Goal: Task Accomplishment & Management: Complete application form

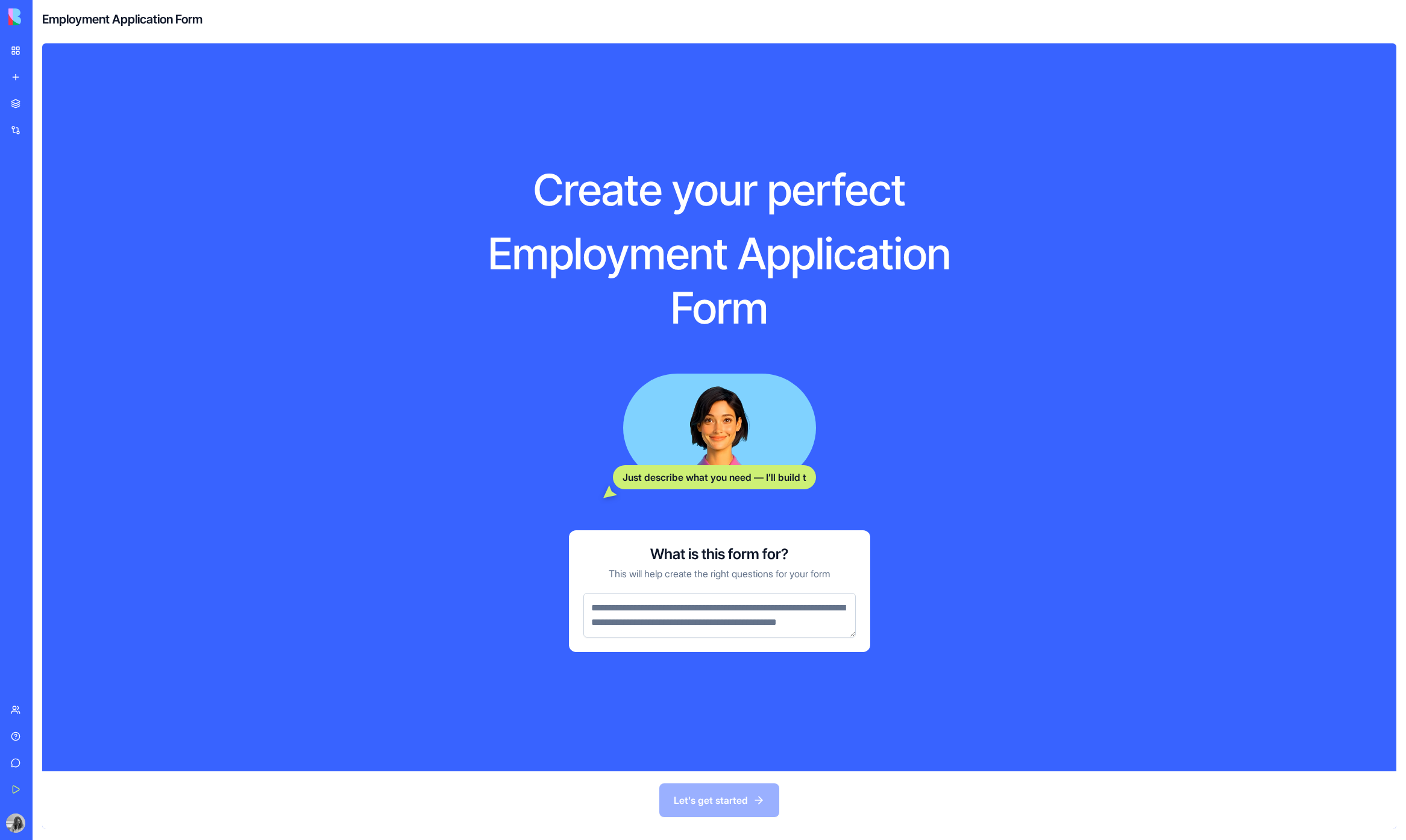
click at [696, 628] on textarea at bounding box center [720, 615] width 273 height 45
click at [657, 590] on div at bounding box center [720, 614] width 273 height 47
click at [666, 599] on textarea at bounding box center [720, 615] width 273 height 45
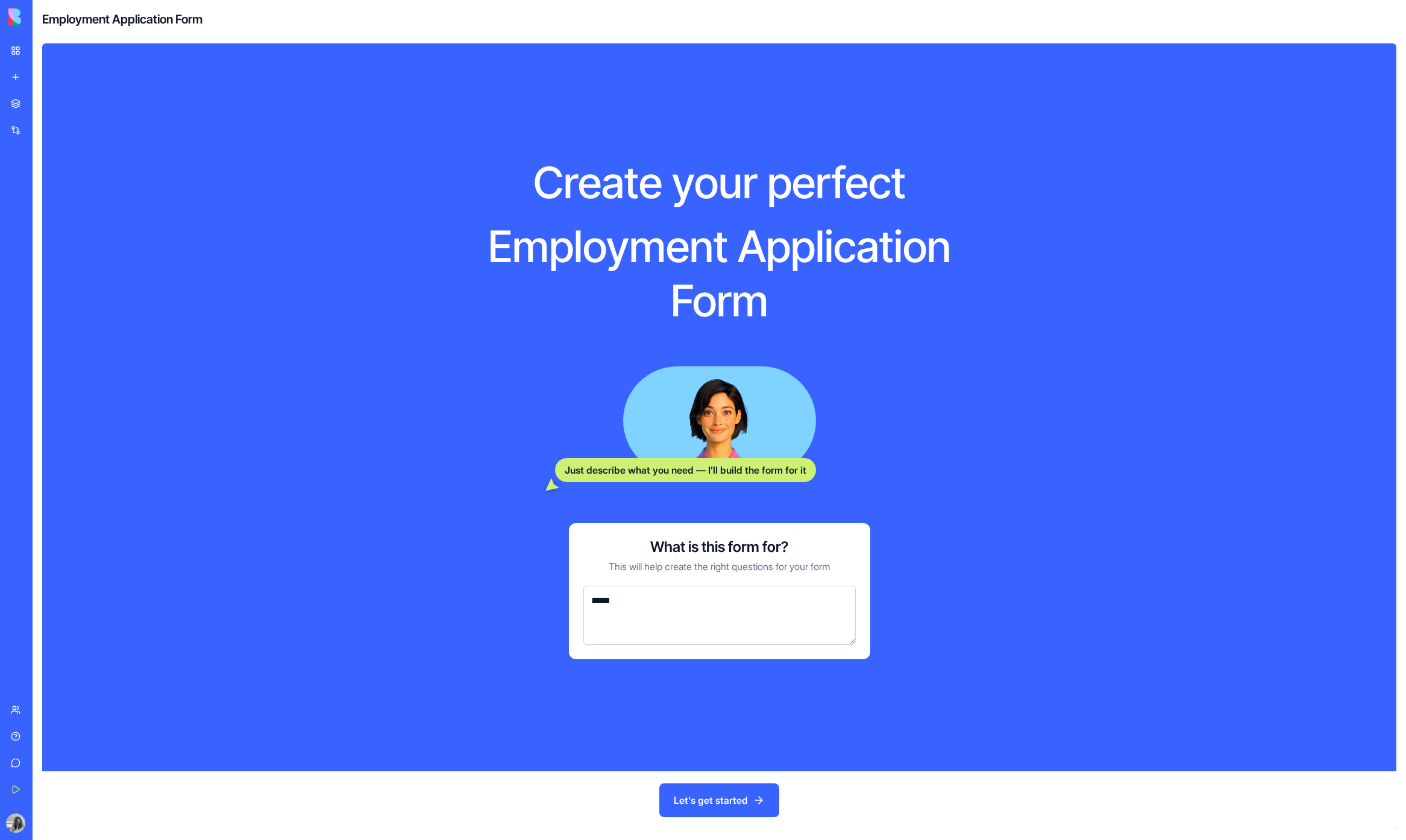
type textarea "*****"
type textarea "**********"
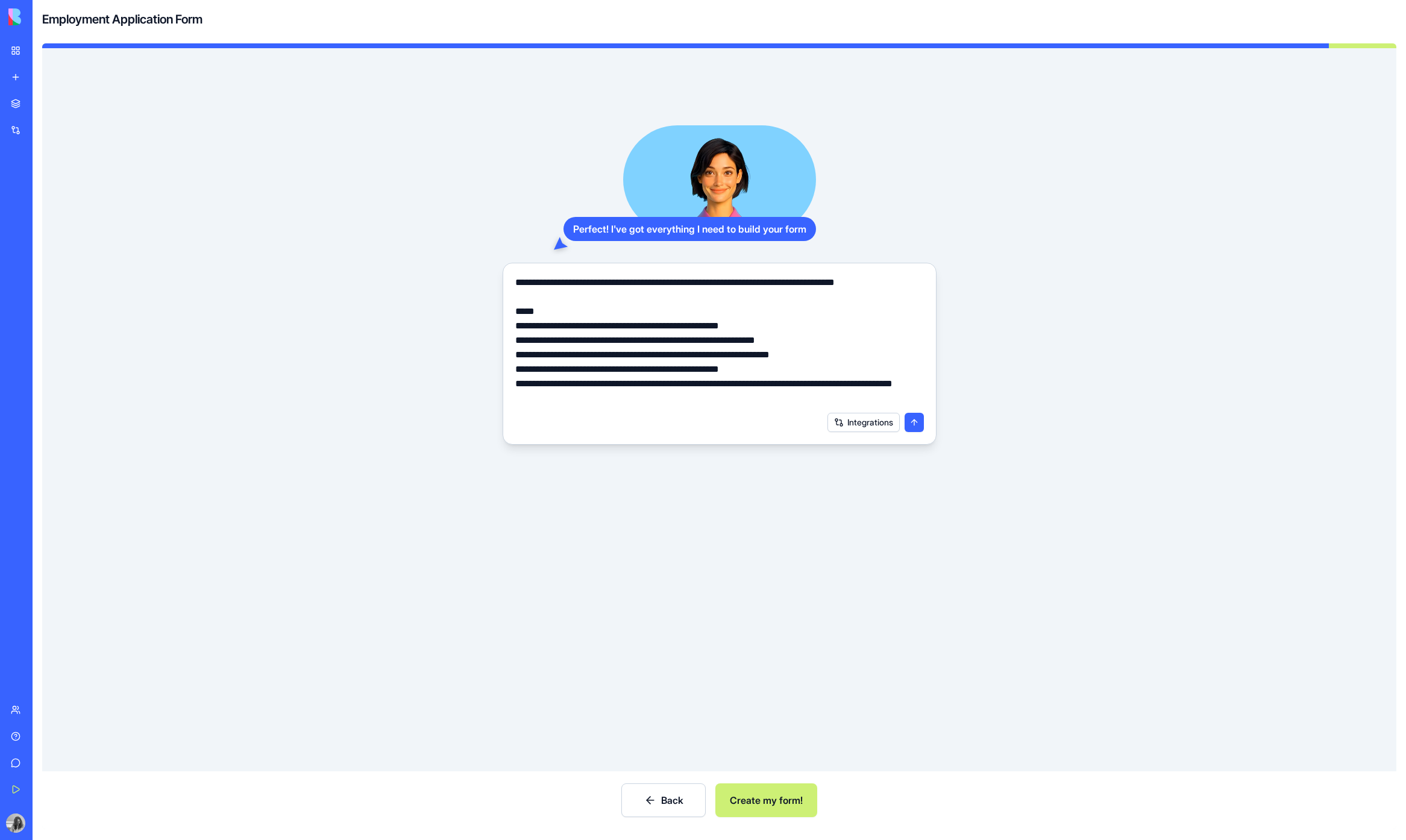
click at [922, 425] on button "submit" at bounding box center [914, 422] width 19 height 19
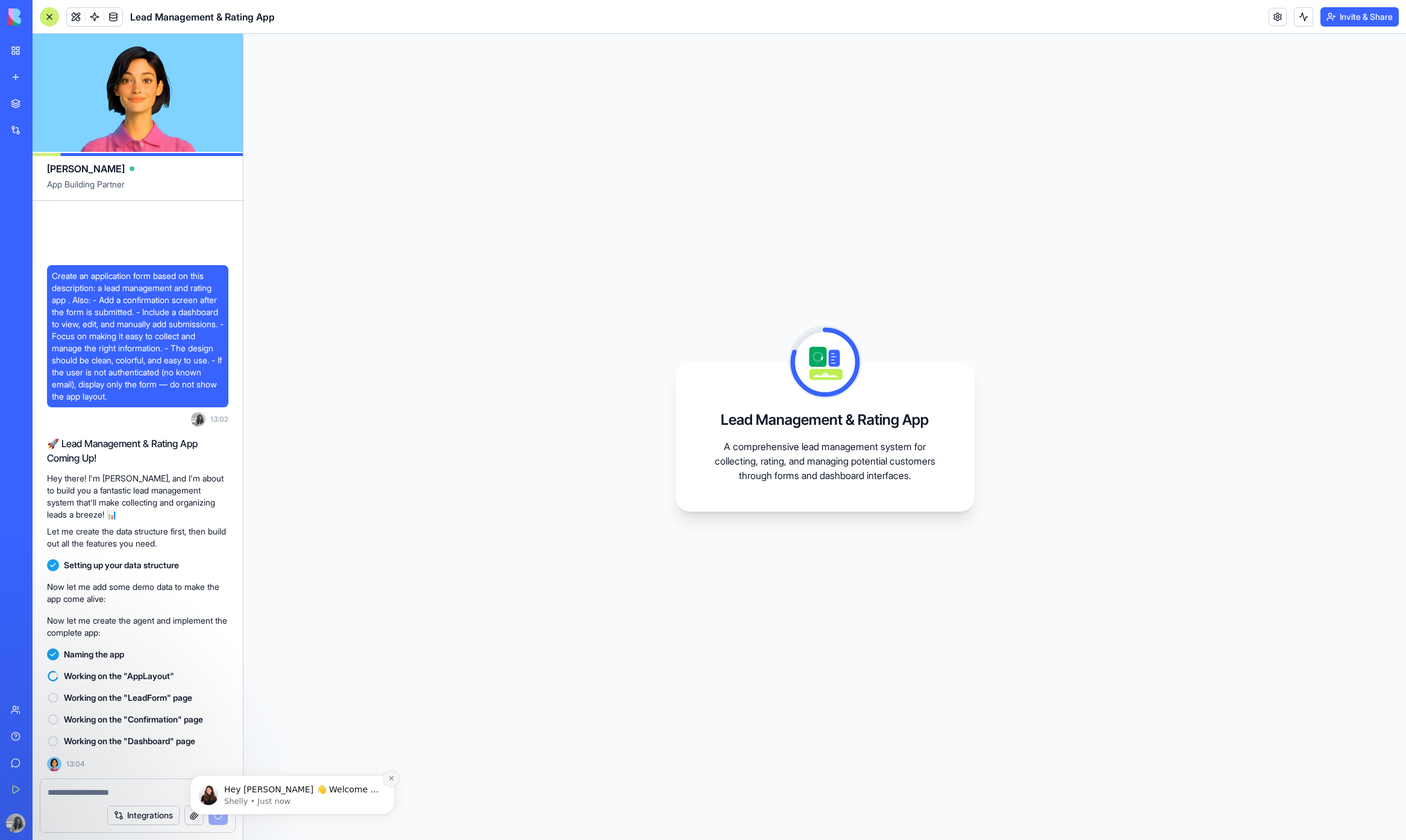
click at [391, 778] on icon "Dismiss notification" at bounding box center [391, 778] width 4 height 4
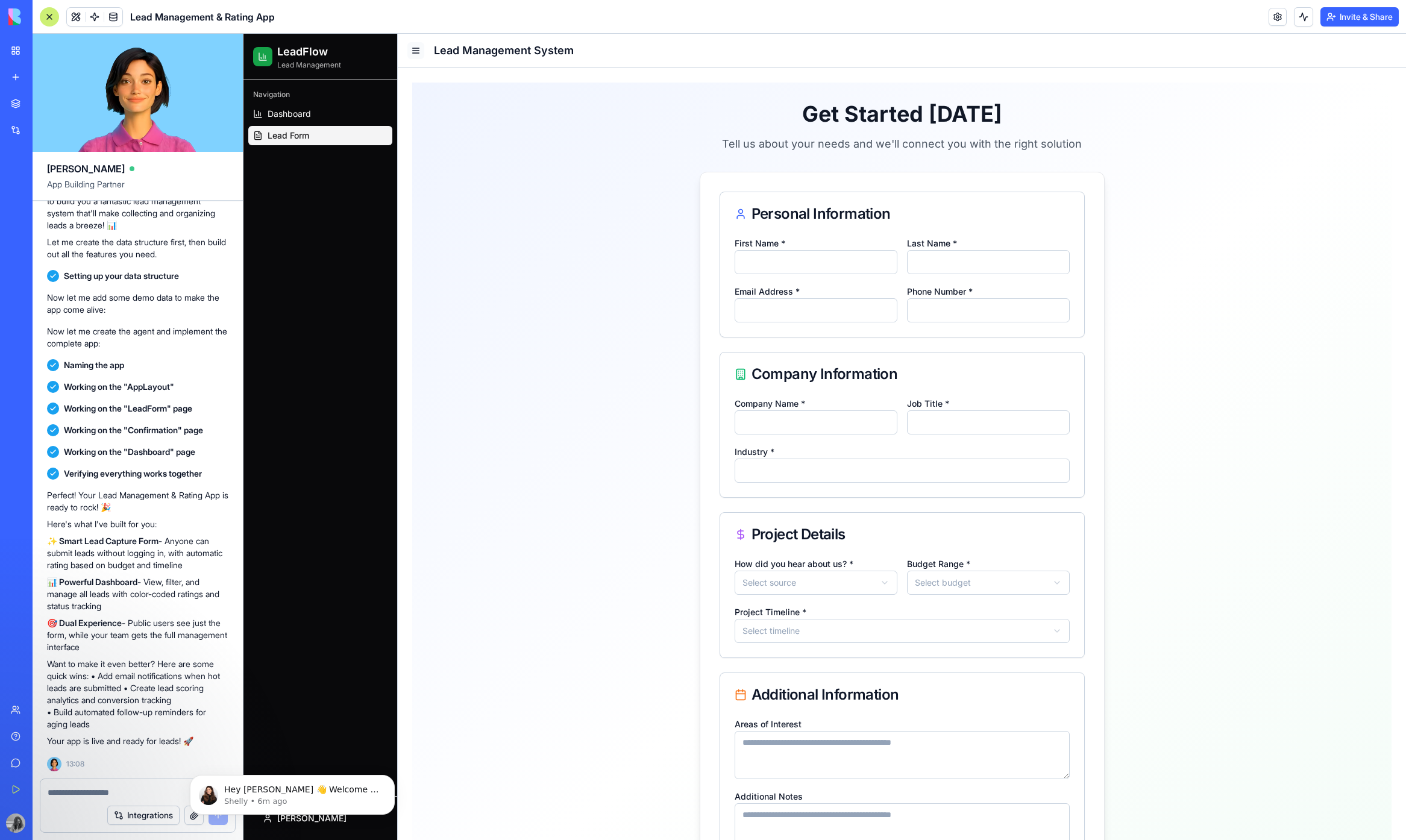
click at [419, 55] on button at bounding box center [415, 50] width 17 height 17
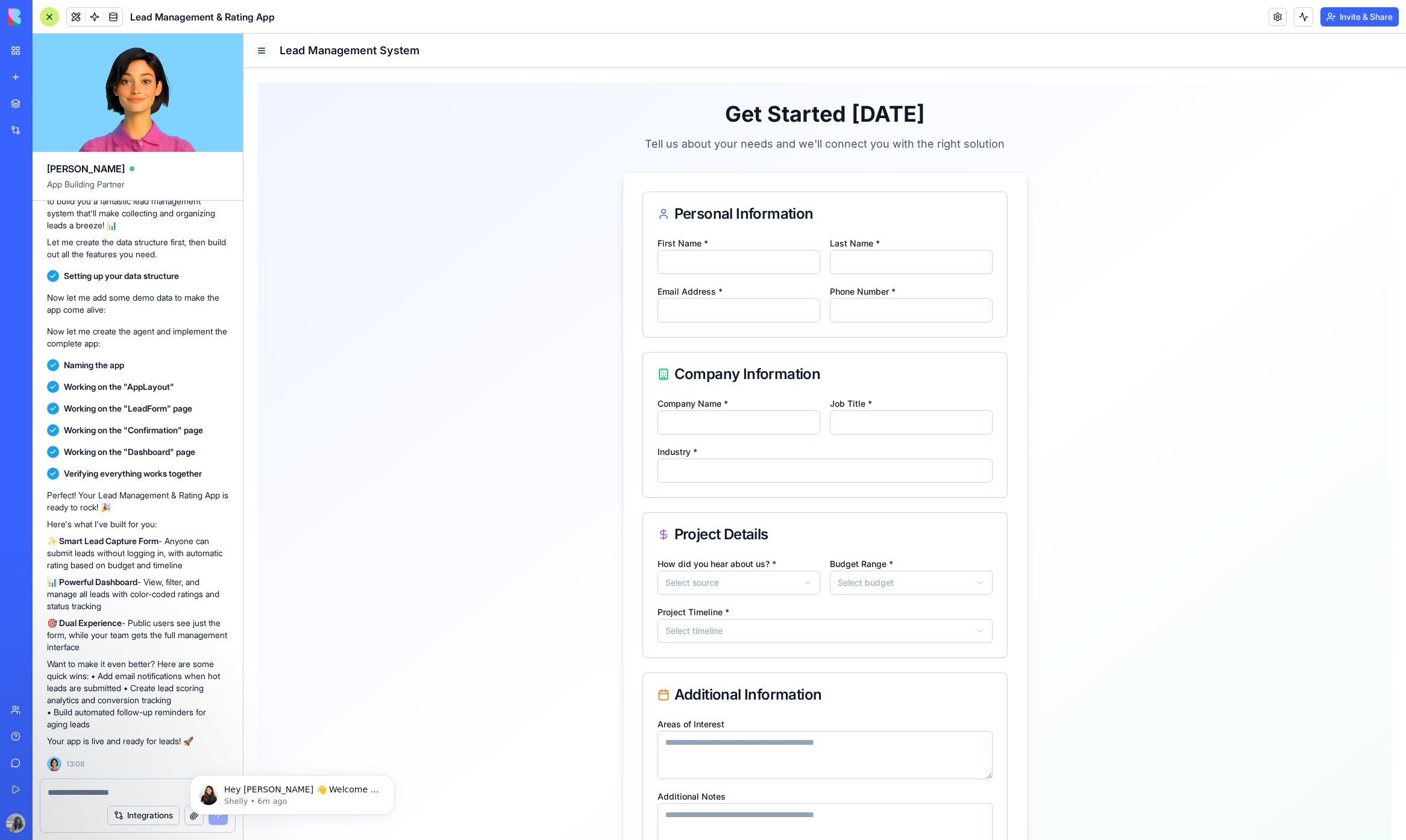
click at [267, 51] on button at bounding box center [261, 50] width 17 height 17
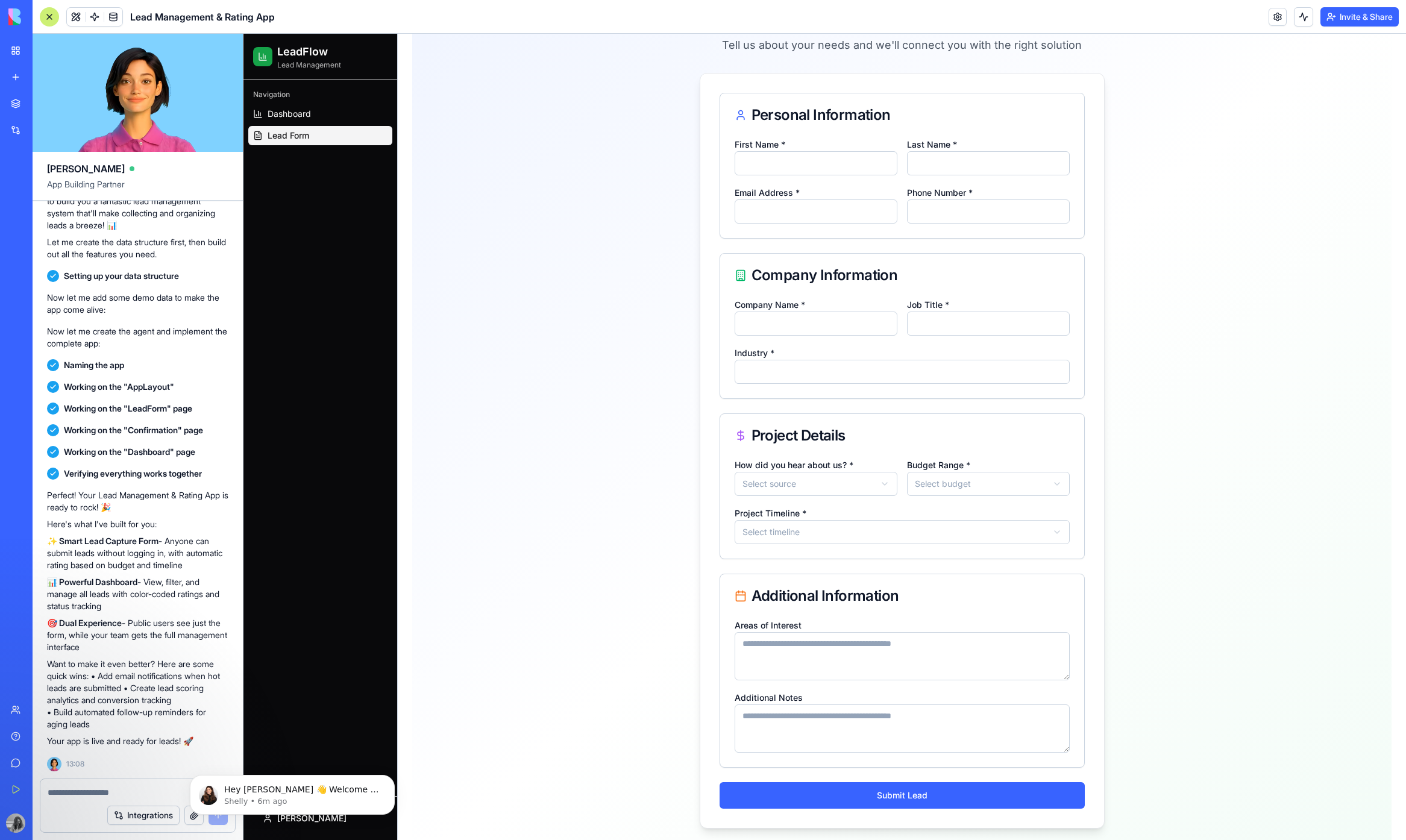
scroll to position [148, 0]
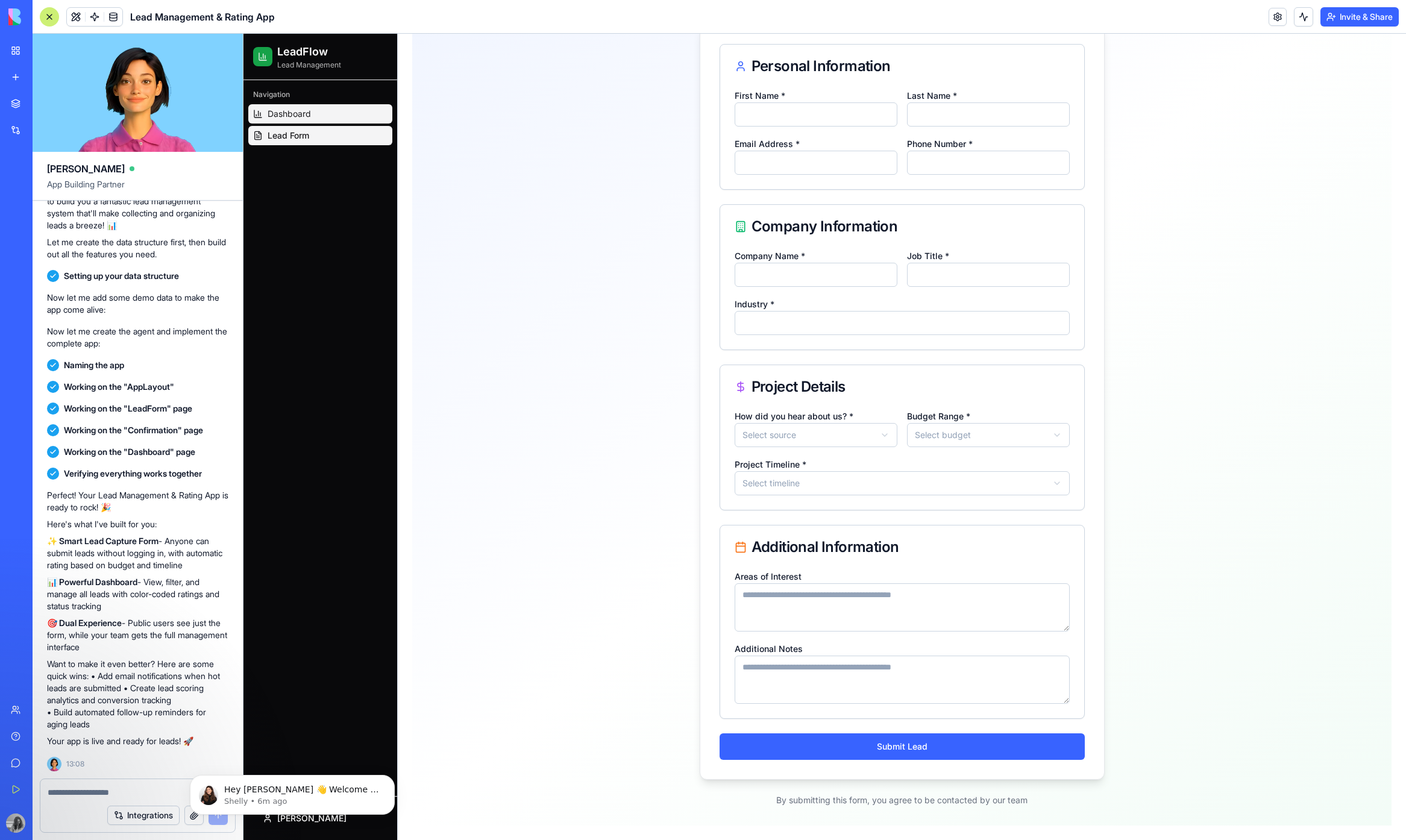
click at [339, 122] on link "Dashboard" at bounding box center [320, 114] width 144 height 19
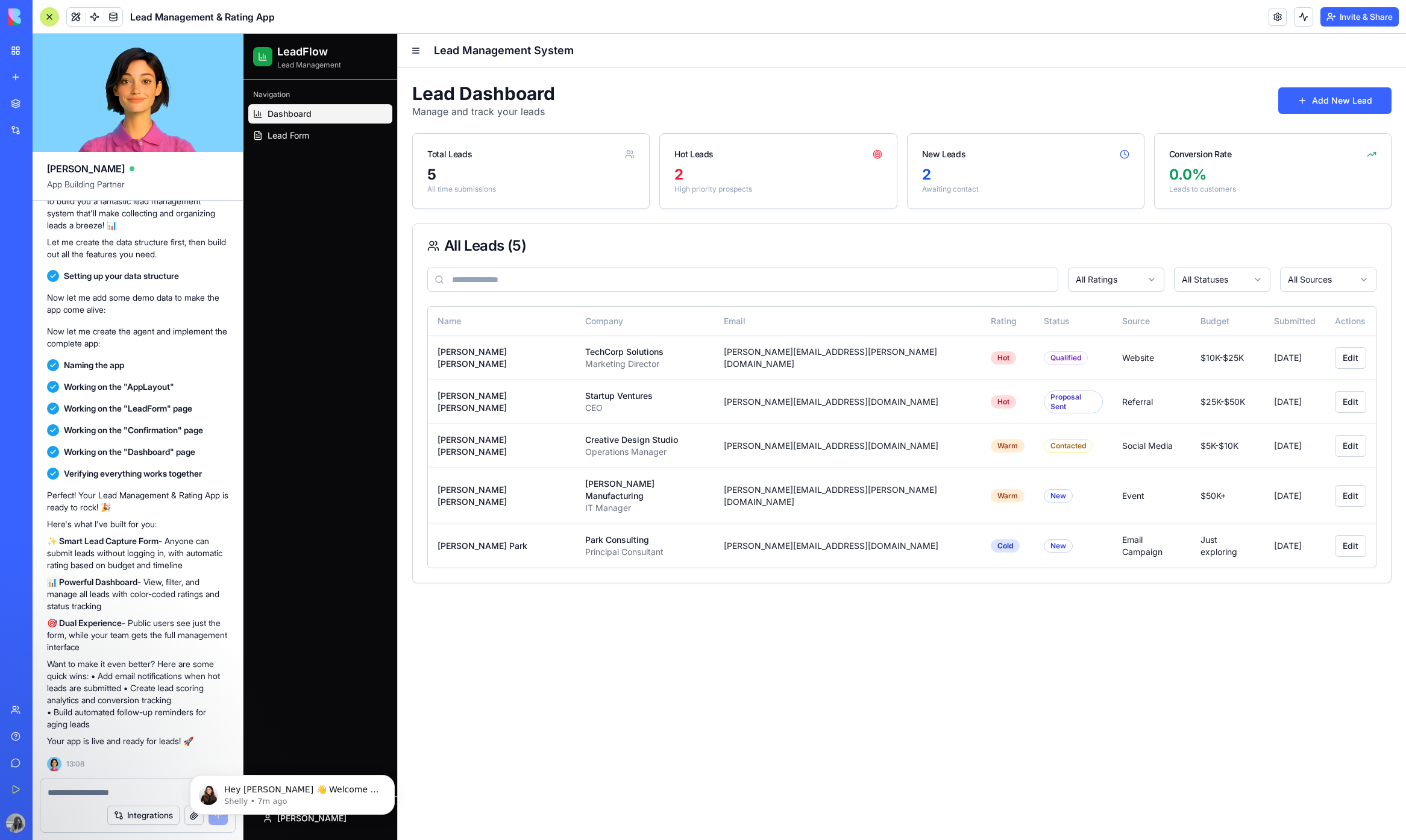
click at [828, 174] on div "2" at bounding box center [777, 174] width 207 height 19
click at [78, 18] on span at bounding box center [76, 17] width 34 height 34
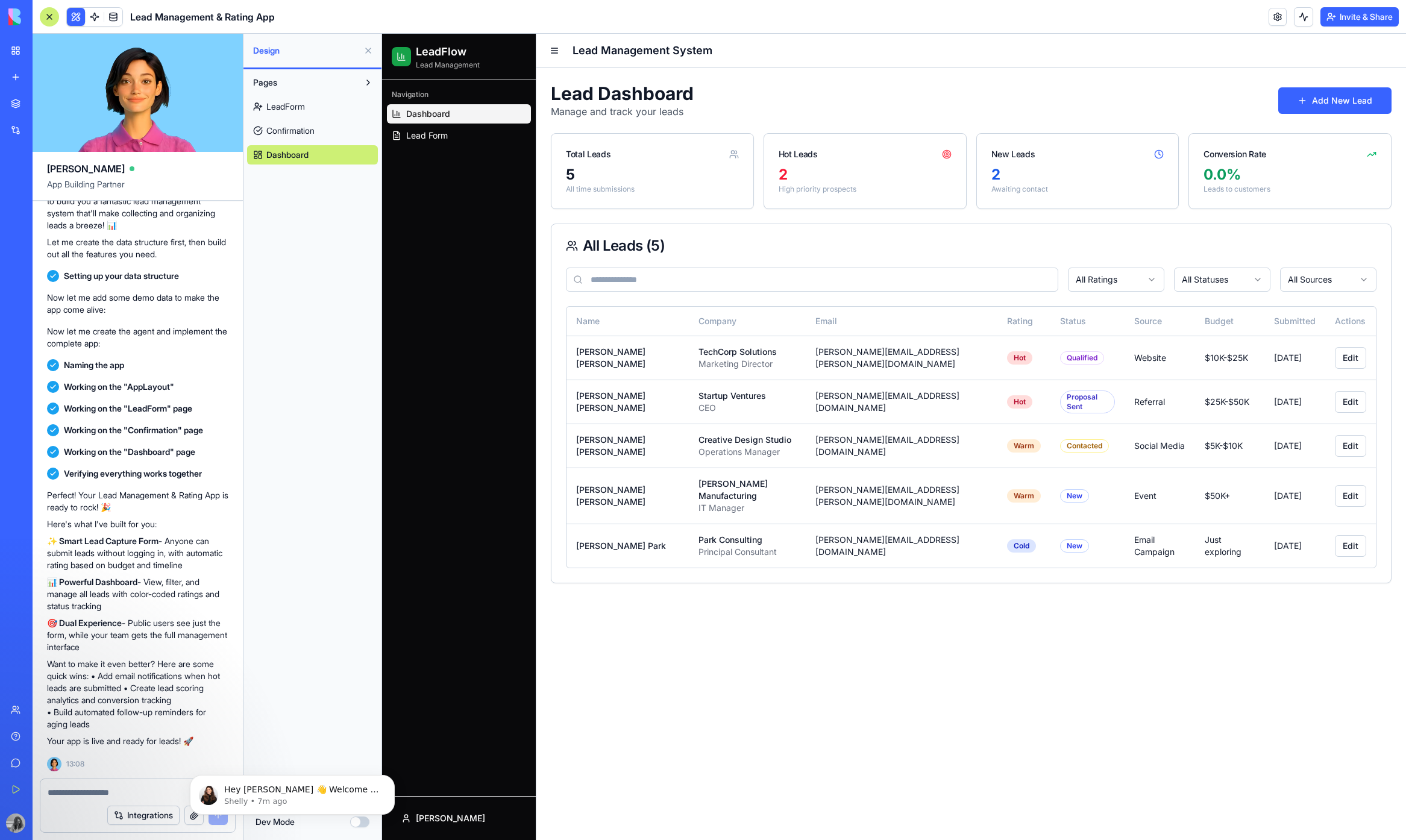
click at [687, 181] on div "5" at bounding box center [652, 174] width 173 height 19
click at [305, 104] on span "LeadForm" at bounding box center [285, 106] width 39 height 12
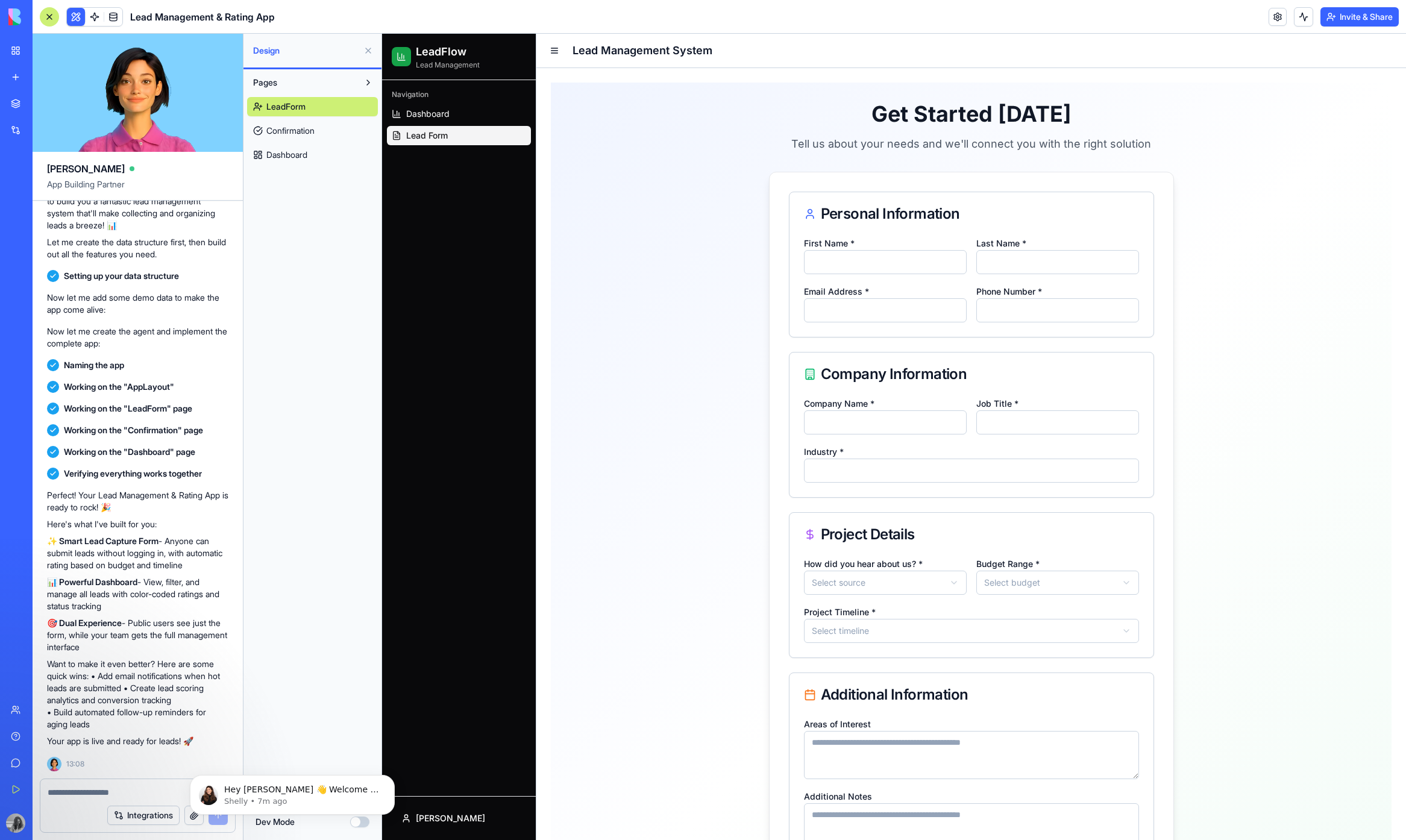
click at [919, 253] on input "First Name *" at bounding box center [885, 262] width 162 height 24
click at [859, 239] on div "First Name *" at bounding box center [885, 255] width 162 height 39
drag, startPoint x: 868, startPoint y: 217, endPoint x: 789, endPoint y: 221, distance: 79.1
click at [789, 221] on div "Personal Information" at bounding box center [971, 214] width 364 height 43
click at [394, 779] on icon "Dismiss notification" at bounding box center [391, 778] width 6 height 6
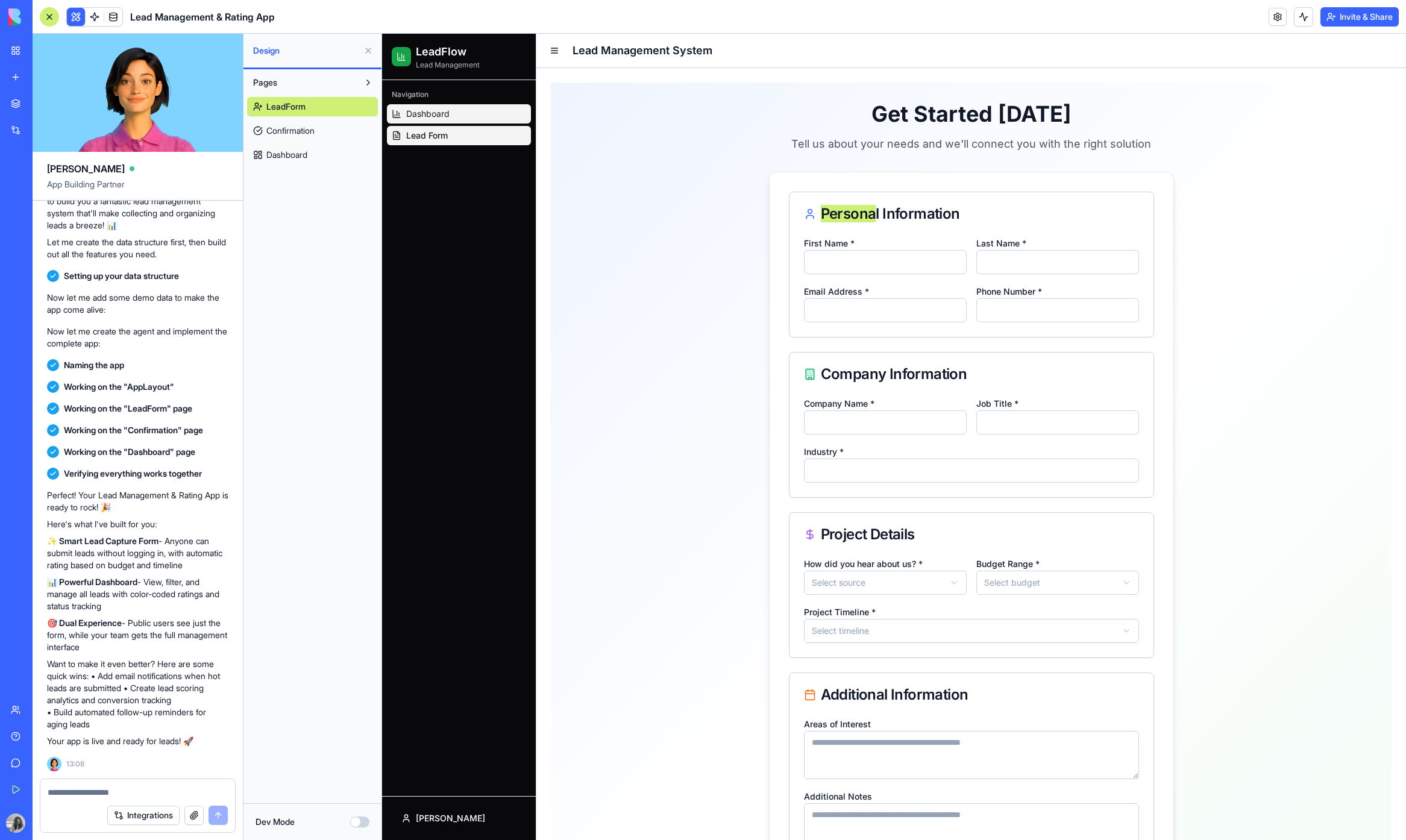
click at [426, 117] on span "Dashboard" at bounding box center [428, 113] width 43 height 12
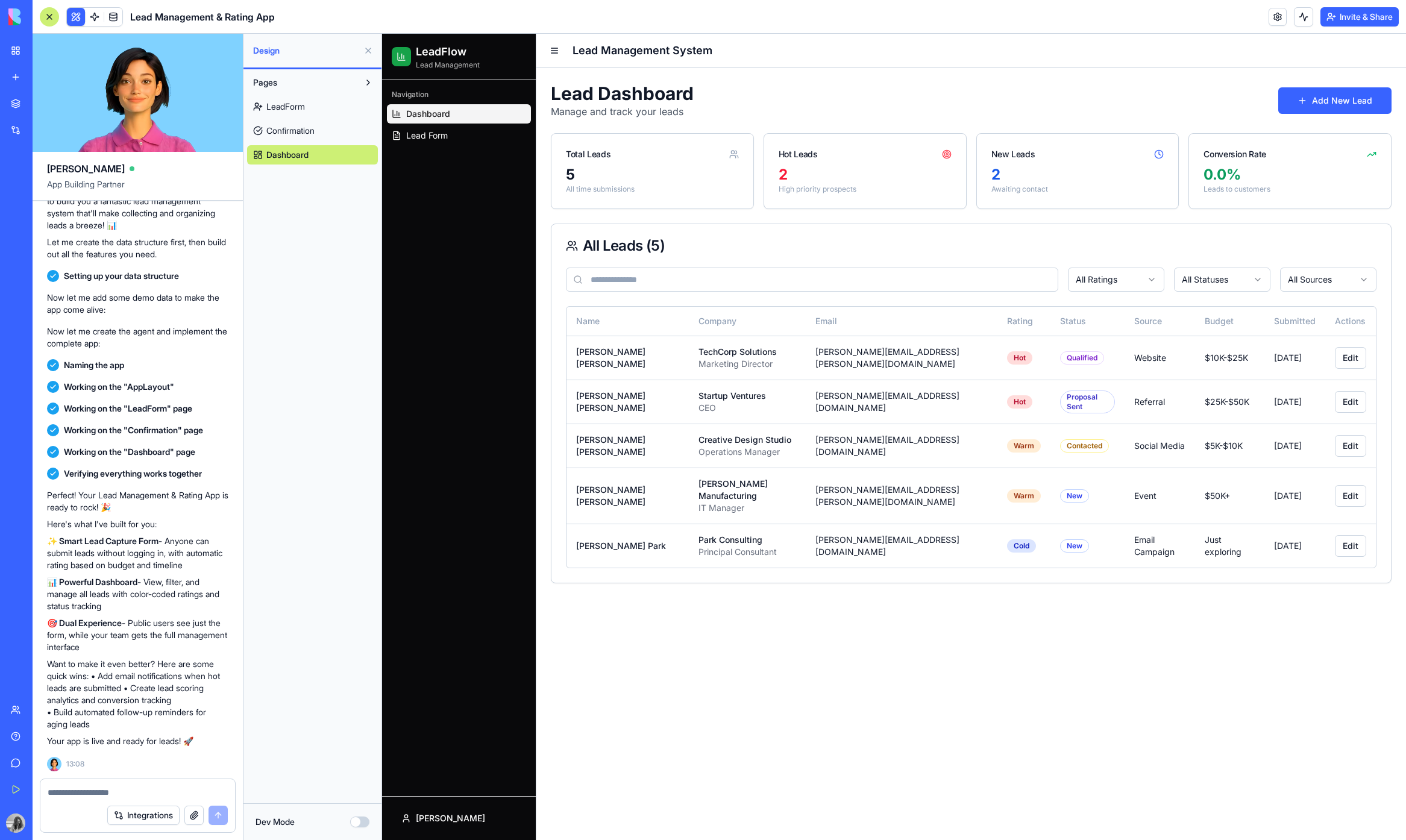
click at [422, 68] on p "Lead Management" at bounding box center [448, 65] width 64 height 10
click at [663, 87] on h1 "Lead Dashboard" at bounding box center [622, 94] width 143 height 22
click at [286, 105] on span "LeadForm" at bounding box center [285, 106] width 39 height 12
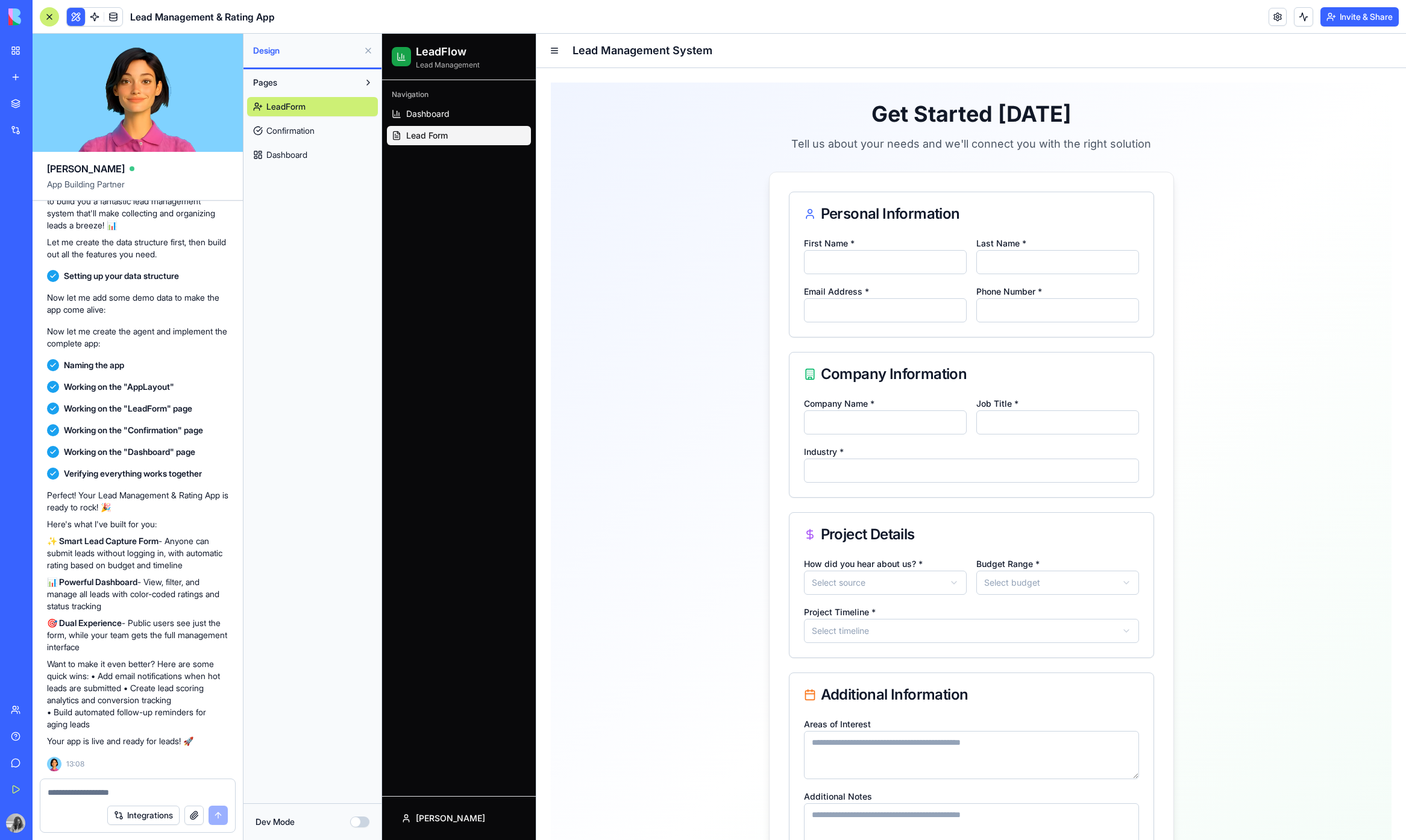
click at [284, 124] on link "Confirmation" at bounding box center [312, 131] width 131 height 19
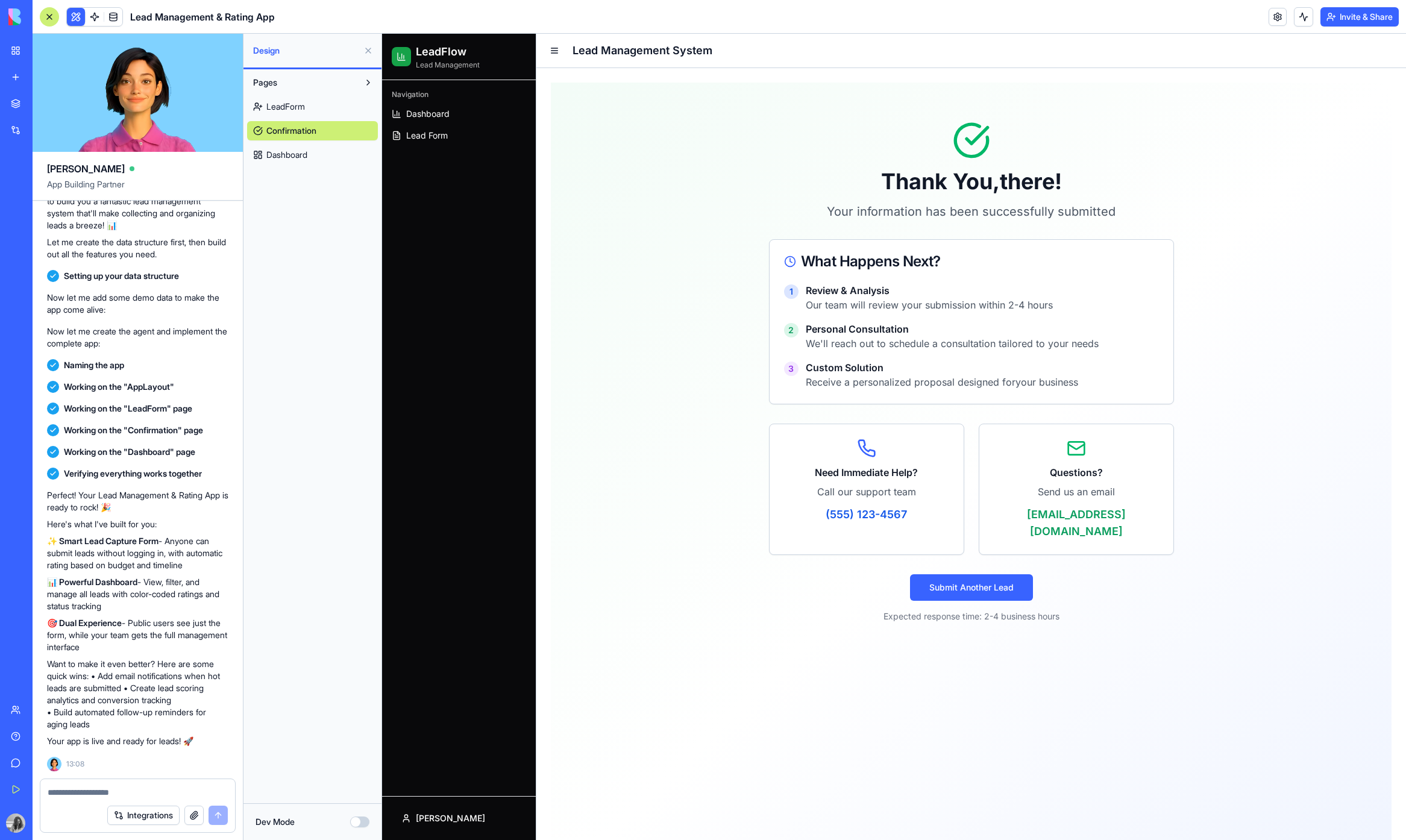
click at [289, 152] on span "Dashboard" at bounding box center [287, 155] width 41 height 12
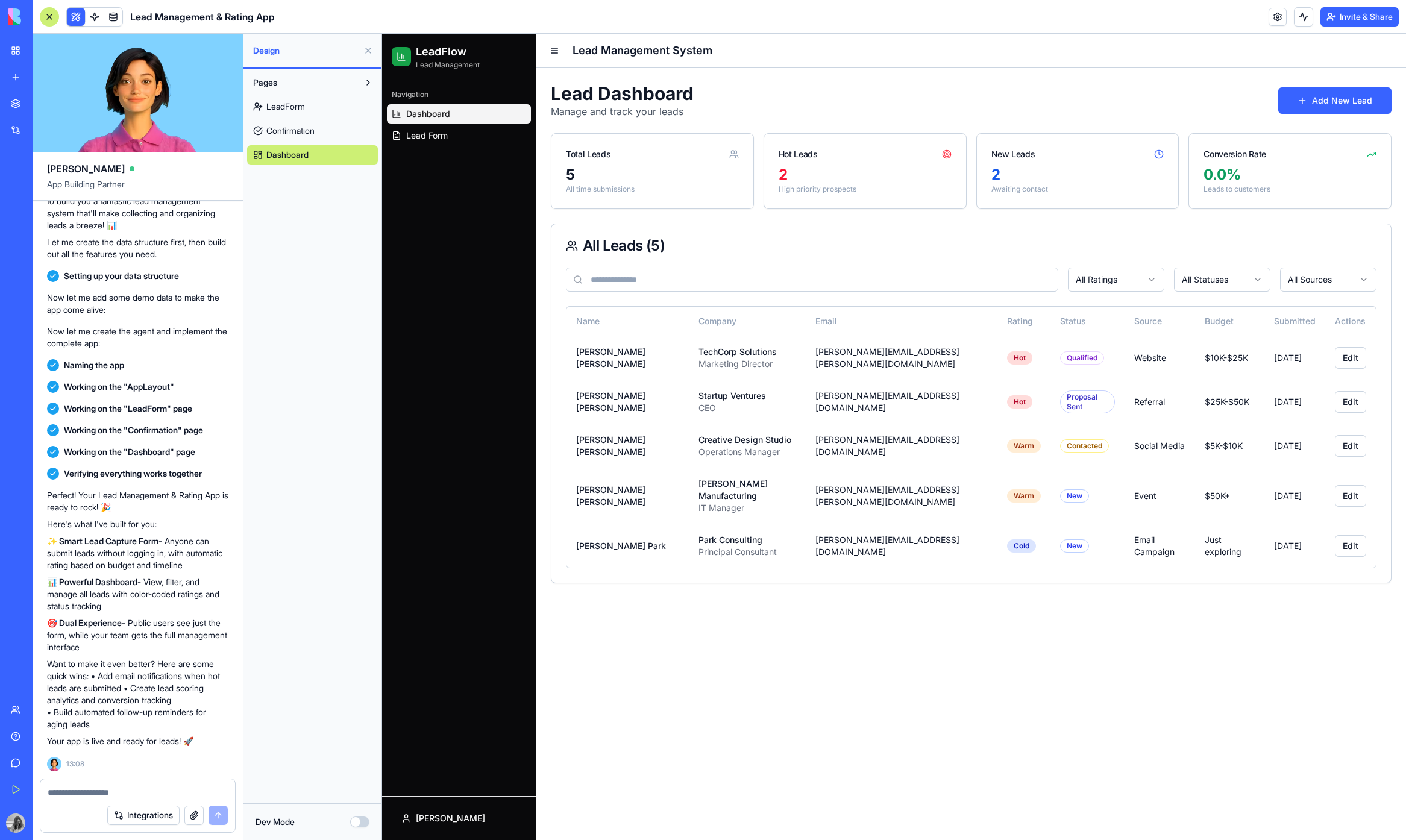
click at [299, 134] on span "Confirmation" at bounding box center [291, 131] width 48 height 12
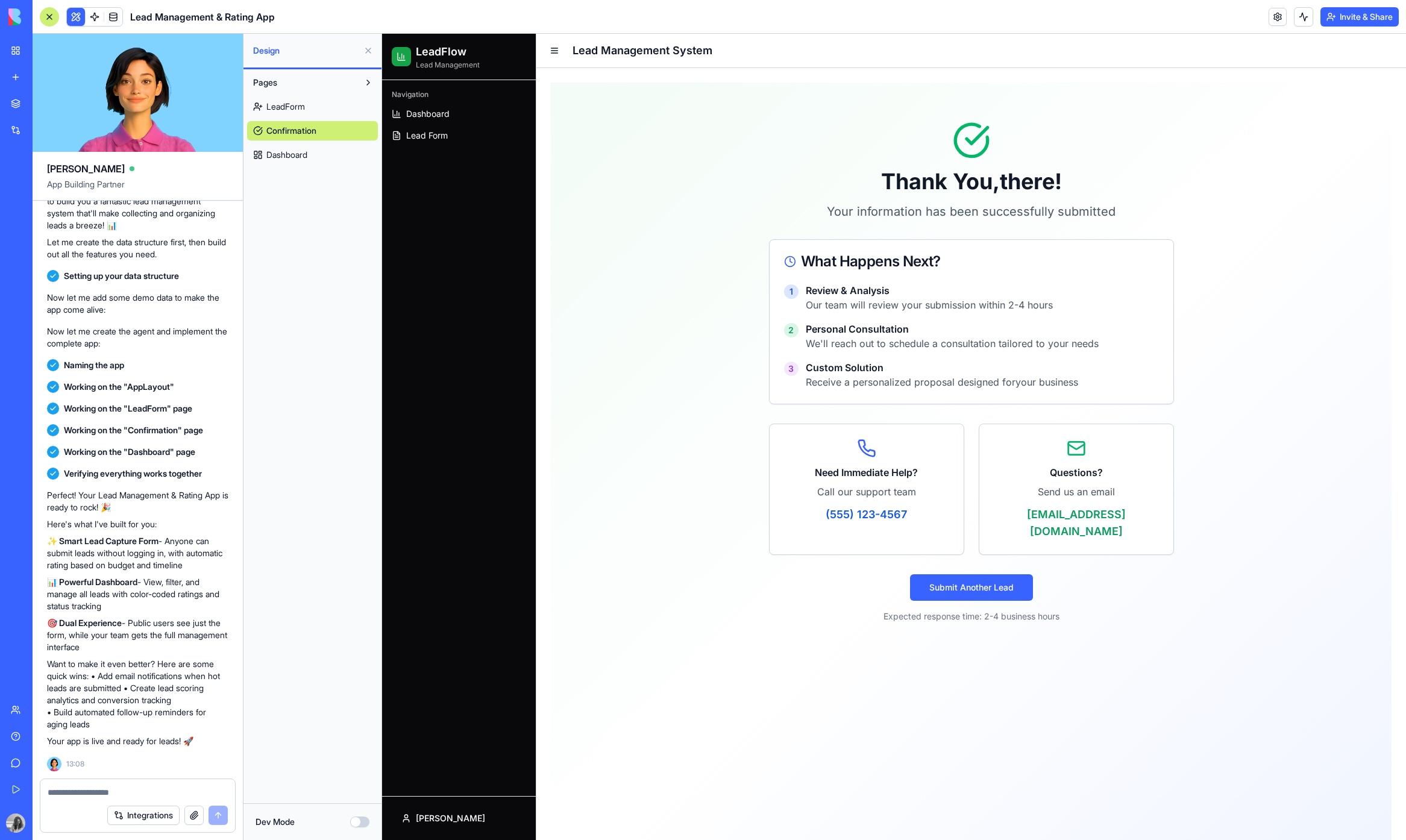
click at [299, 153] on span "Dashboard" at bounding box center [287, 155] width 41 height 12
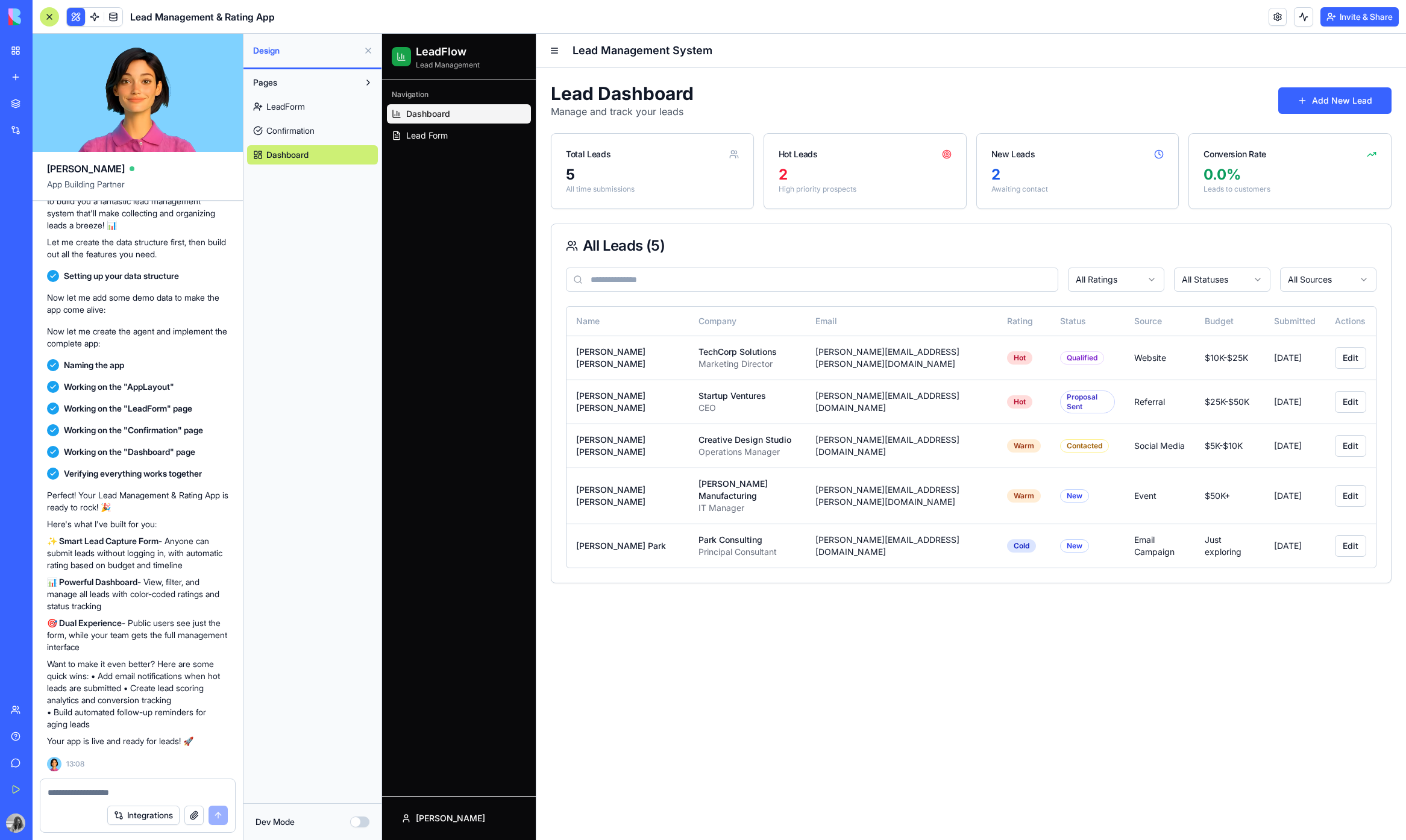
click at [287, 101] on span "LeadForm" at bounding box center [285, 106] width 39 height 12
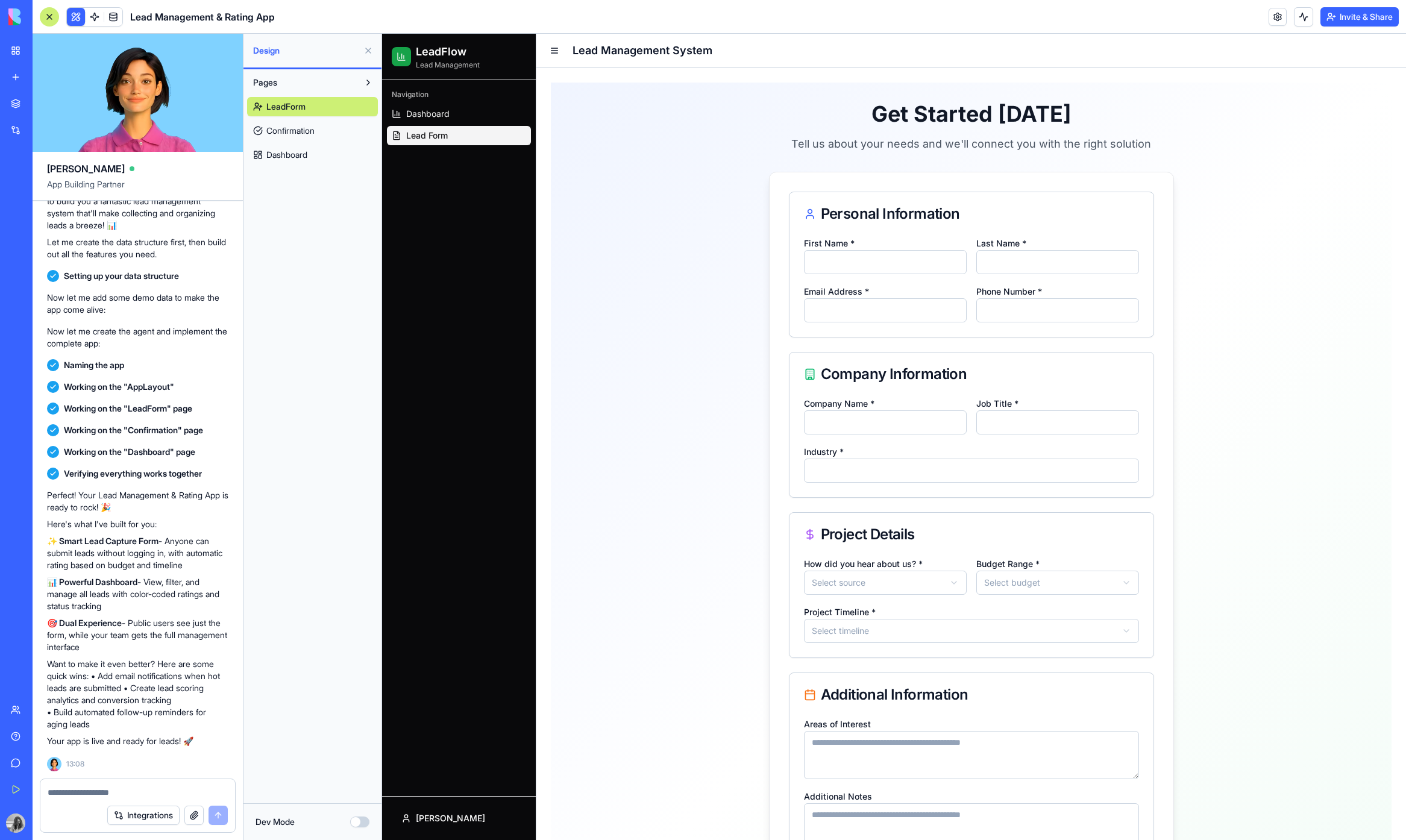
click at [296, 87] on button "Pages" at bounding box center [303, 82] width 111 height 19
click at [335, 81] on button "Pages" at bounding box center [303, 82] width 111 height 19
click at [312, 131] on span "Confirmation" at bounding box center [291, 131] width 48 height 12
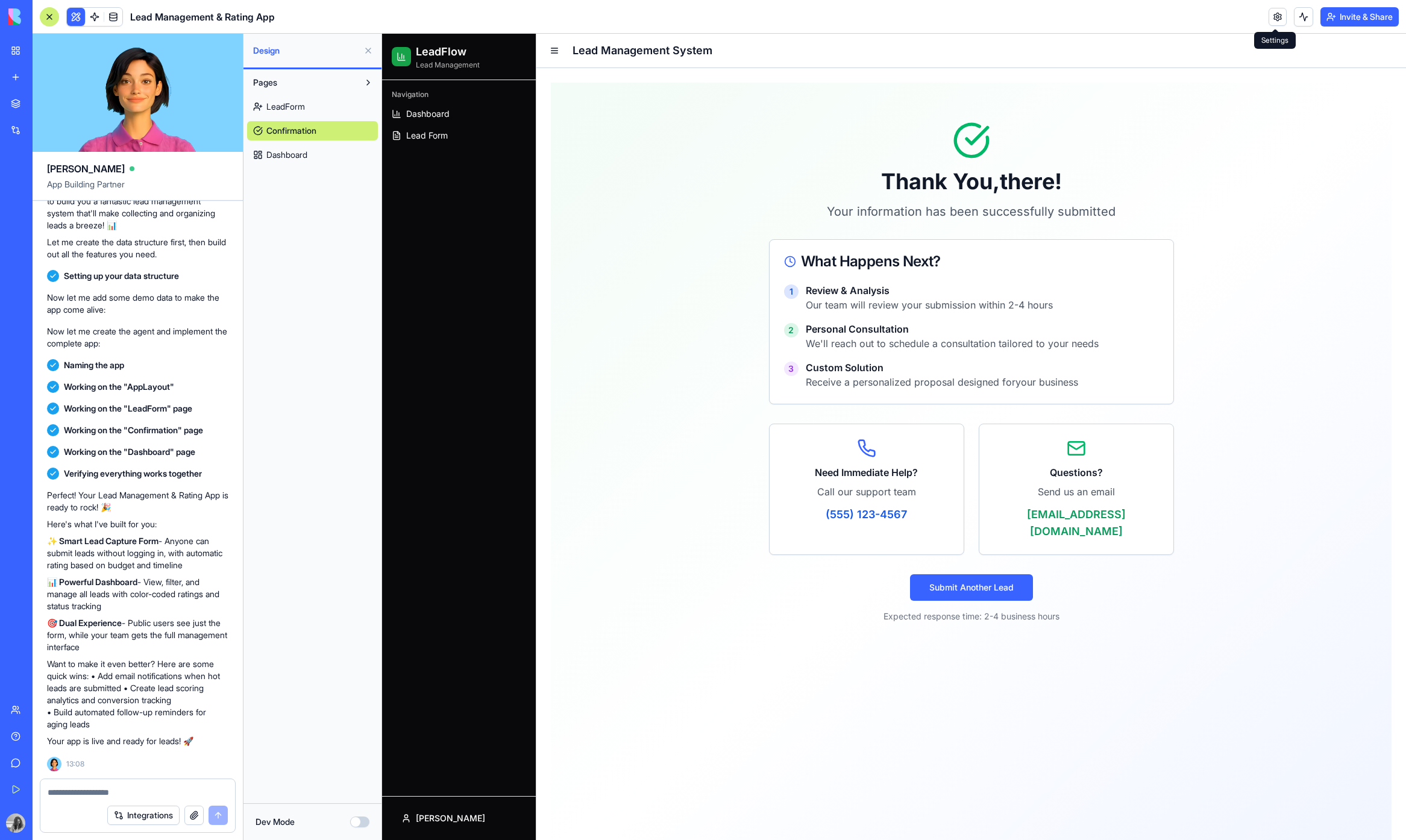
click at [1274, 15] on link at bounding box center [1277, 17] width 18 height 18
click at [89, 17] on span at bounding box center [94, 17] width 34 height 34
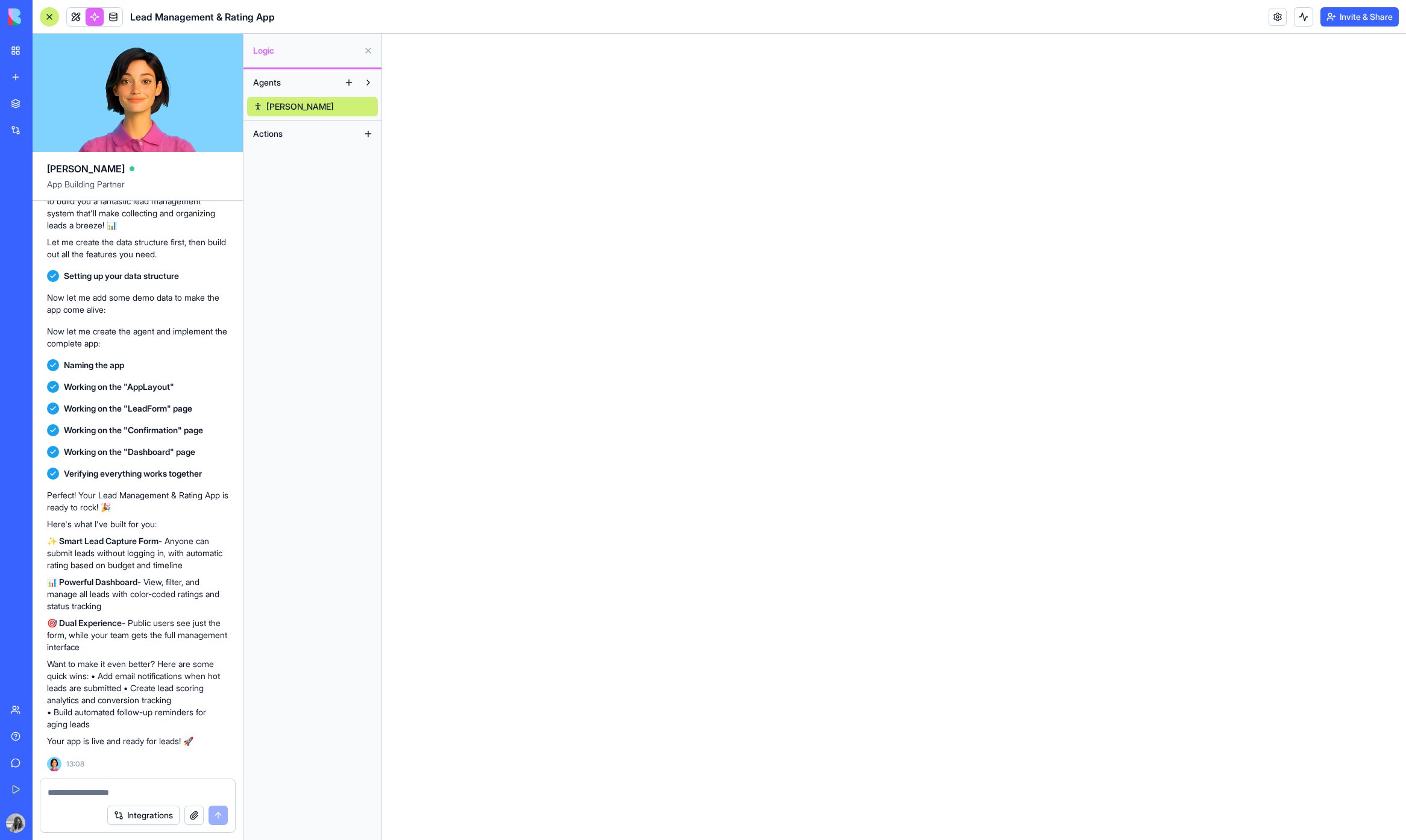
click at [360, 133] on button at bounding box center [368, 134] width 19 height 19
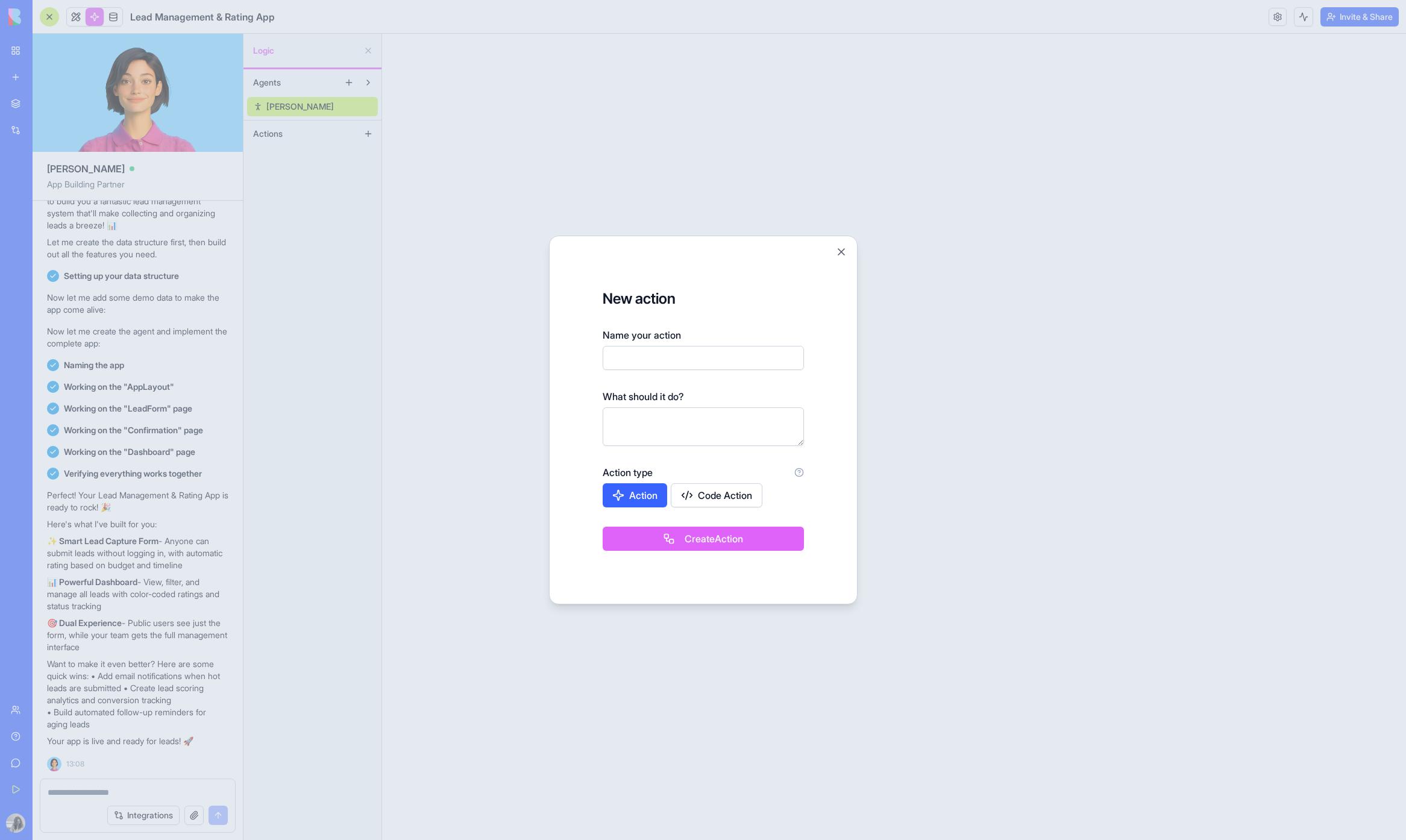
scroll to position [256, 0]
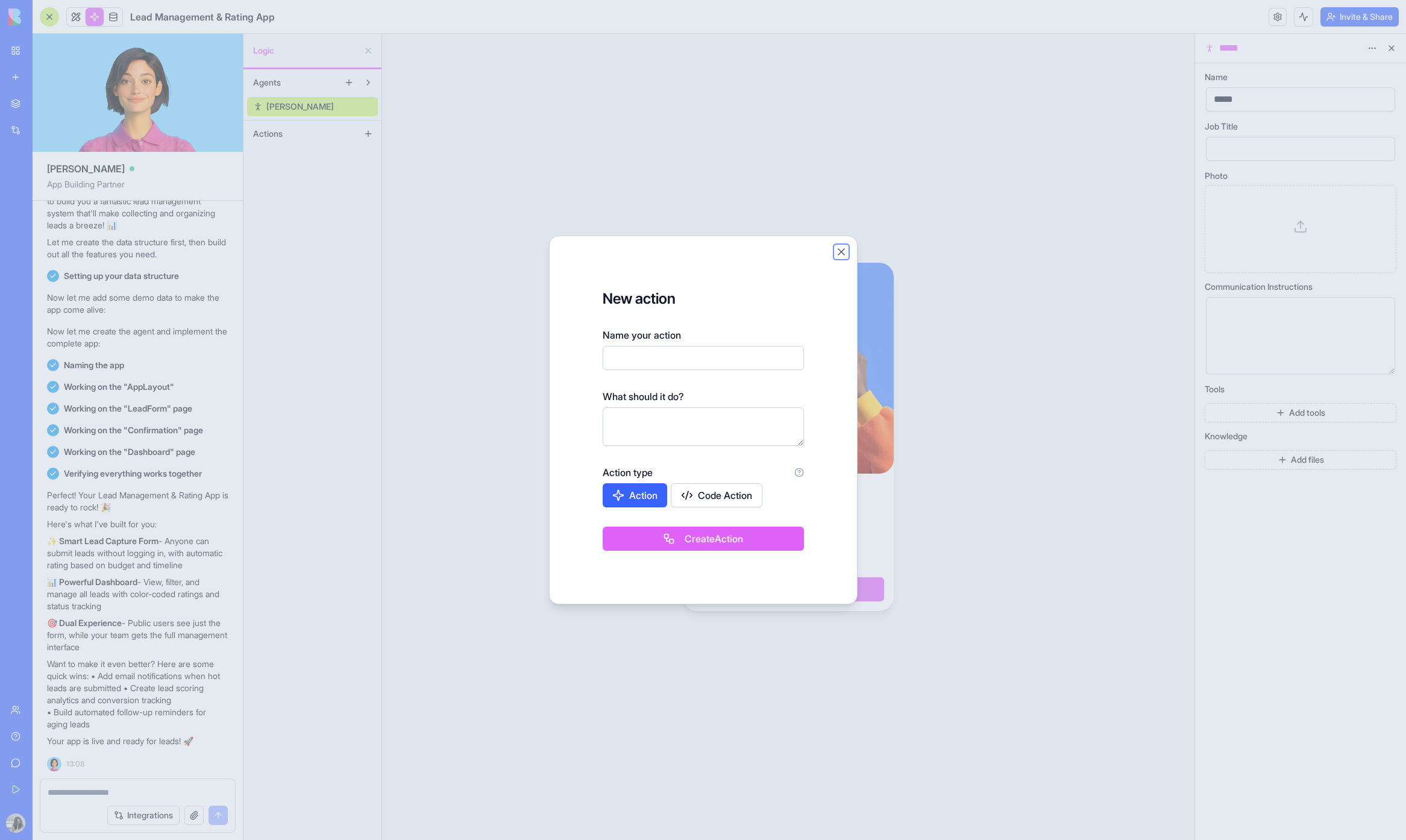
click at [847, 251] on button "Close" at bounding box center [841, 252] width 12 height 12
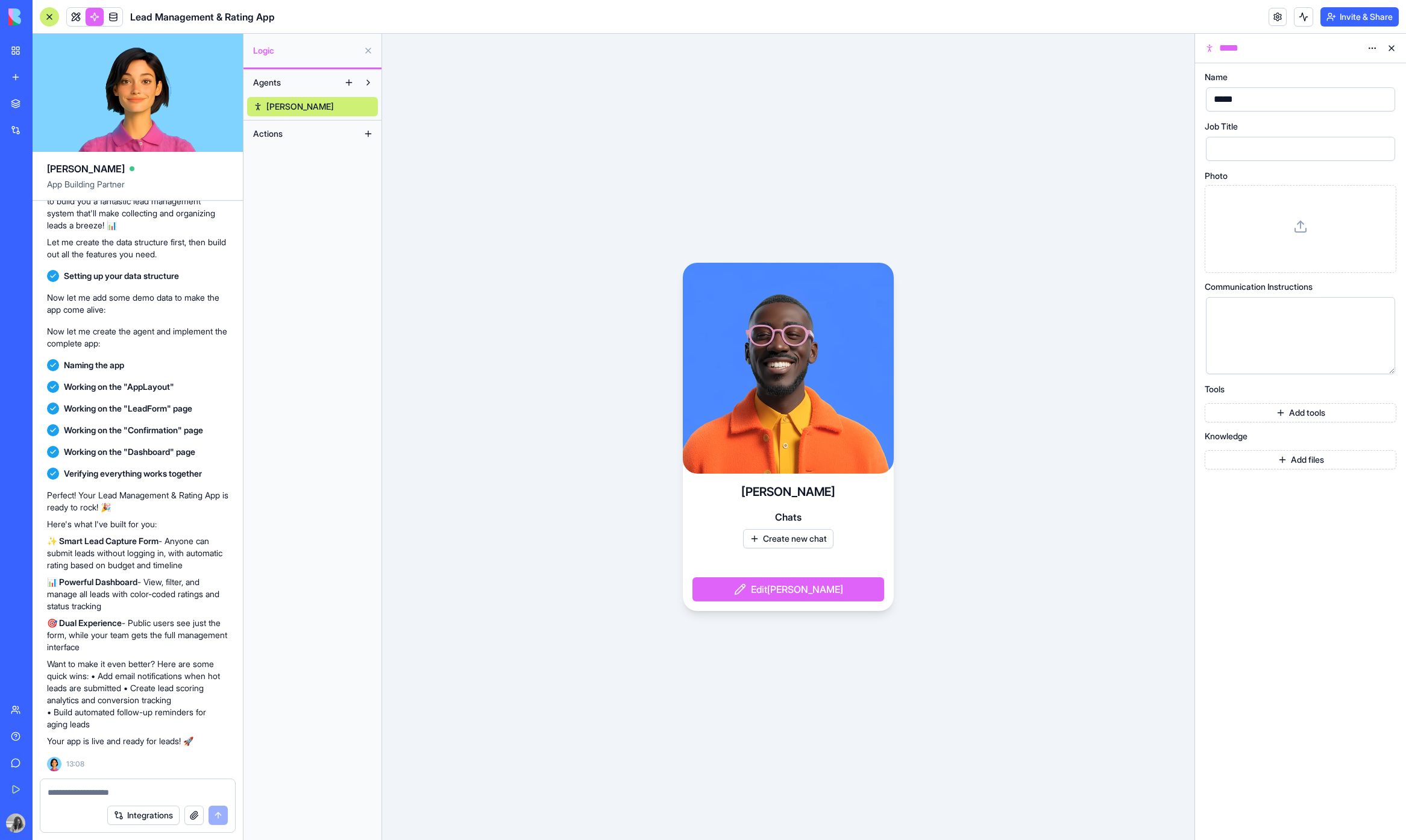
click at [312, 129] on button "Actions" at bounding box center [303, 134] width 111 height 19
click at [373, 134] on button at bounding box center [368, 134] width 19 height 19
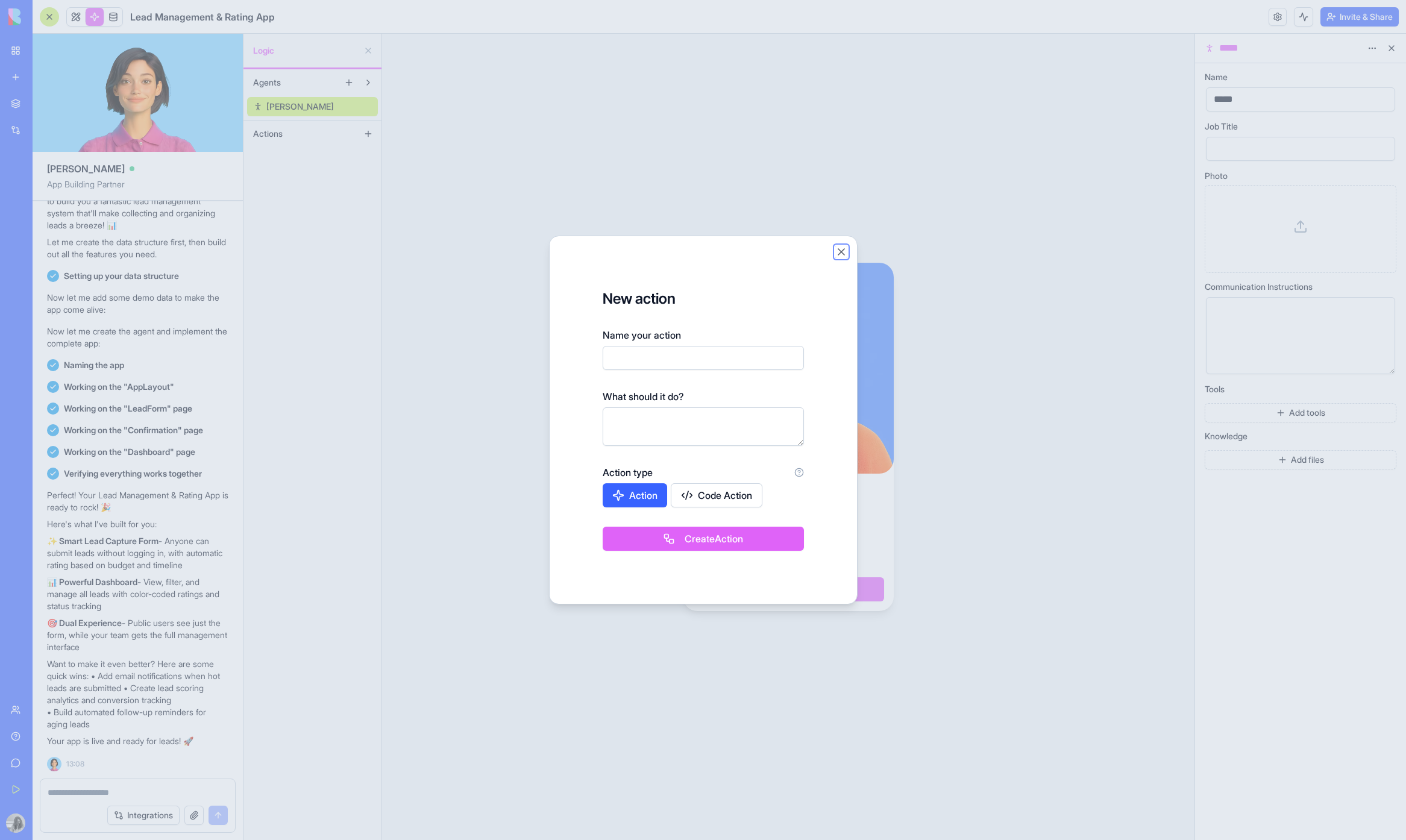
click at [845, 253] on button "Close" at bounding box center [841, 252] width 12 height 12
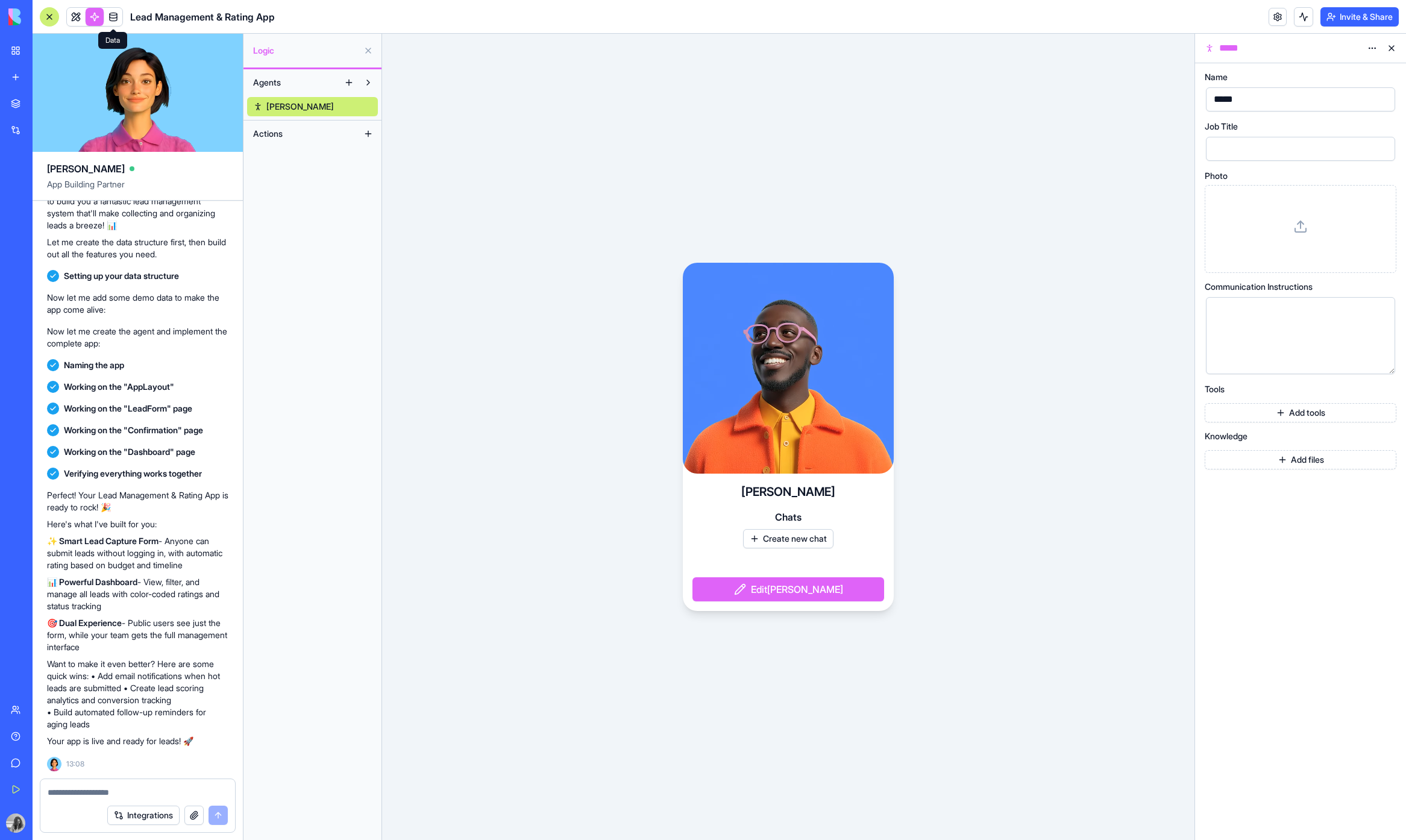
click at [112, 18] on span at bounding box center [113, 17] width 34 height 34
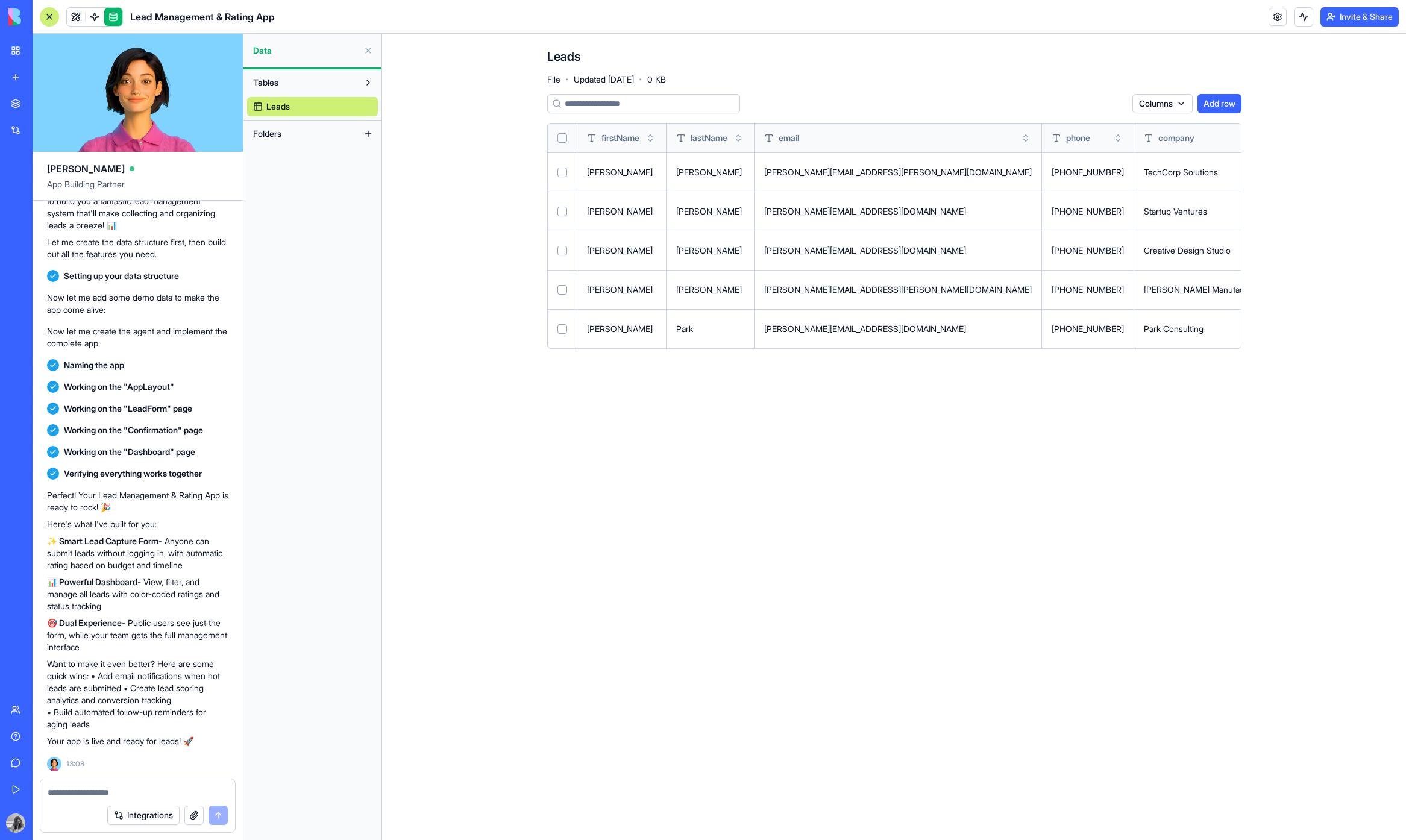
click at [329, 130] on button "Folders" at bounding box center [303, 134] width 111 height 19
click at [363, 139] on button at bounding box center [368, 134] width 19 height 19
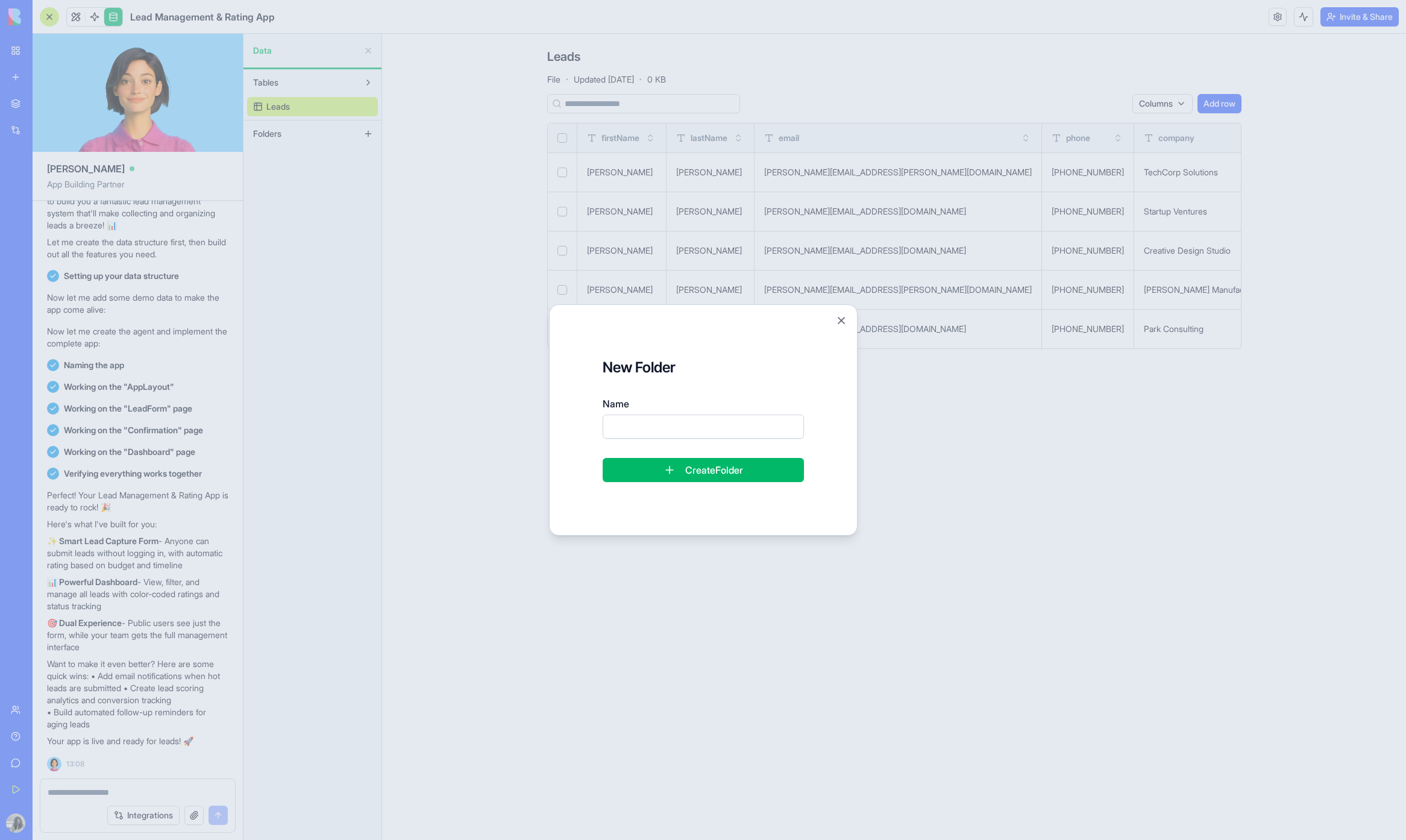
click at [835, 313] on div "New Folder Name Create Folder Close" at bounding box center [703, 420] width 308 height 231
click at [840, 322] on button "Close" at bounding box center [841, 320] width 12 height 12
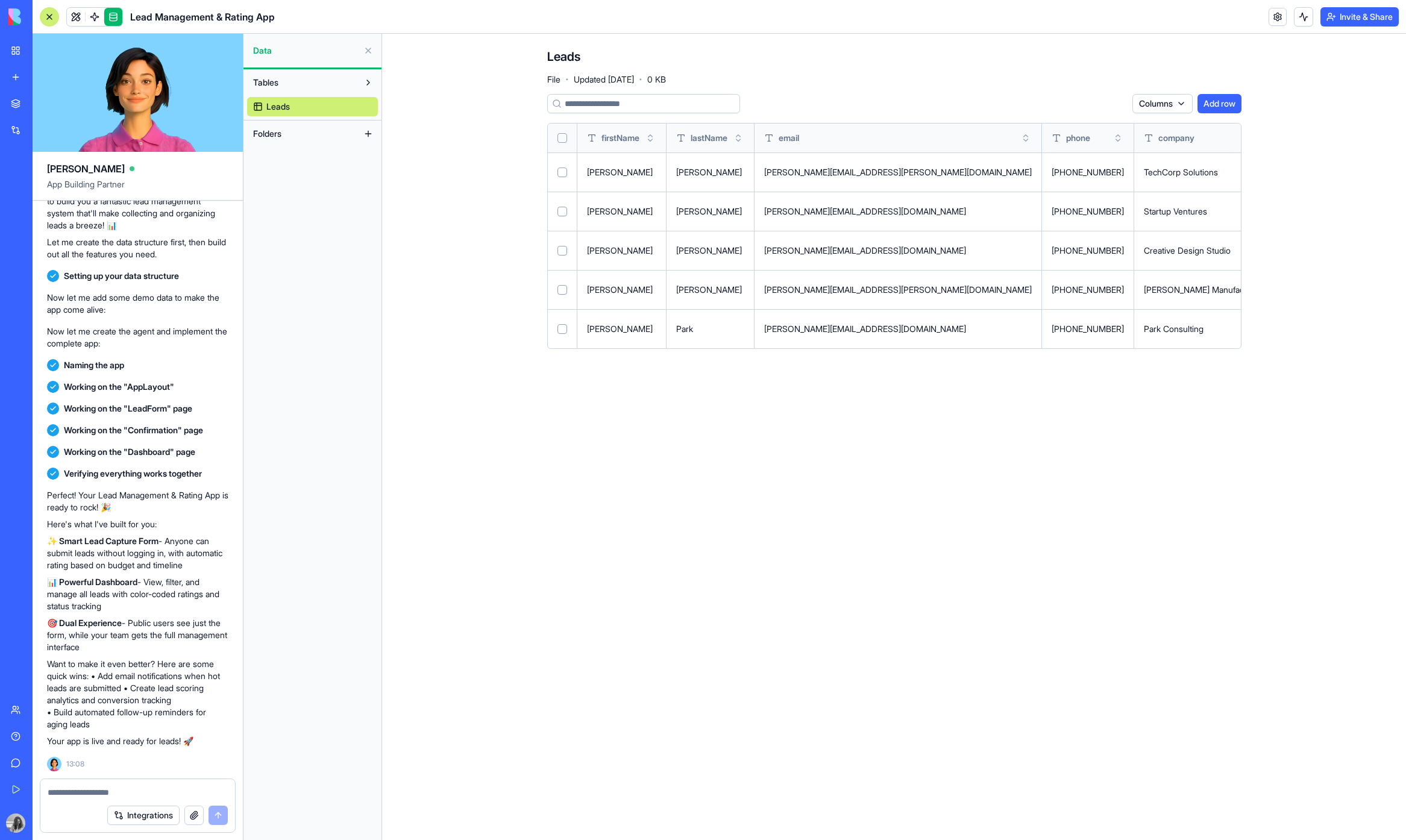
click at [305, 86] on button "Tables" at bounding box center [303, 82] width 111 height 19
click at [296, 86] on button "Tables" at bounding box center [303, 82] width 111 height 19
click at [291, 55] on span "Data" at bounding box center [306, 50] width 106 height 12
click at [82, 16] on link at bounding box center [76, 17] width 18 height 18
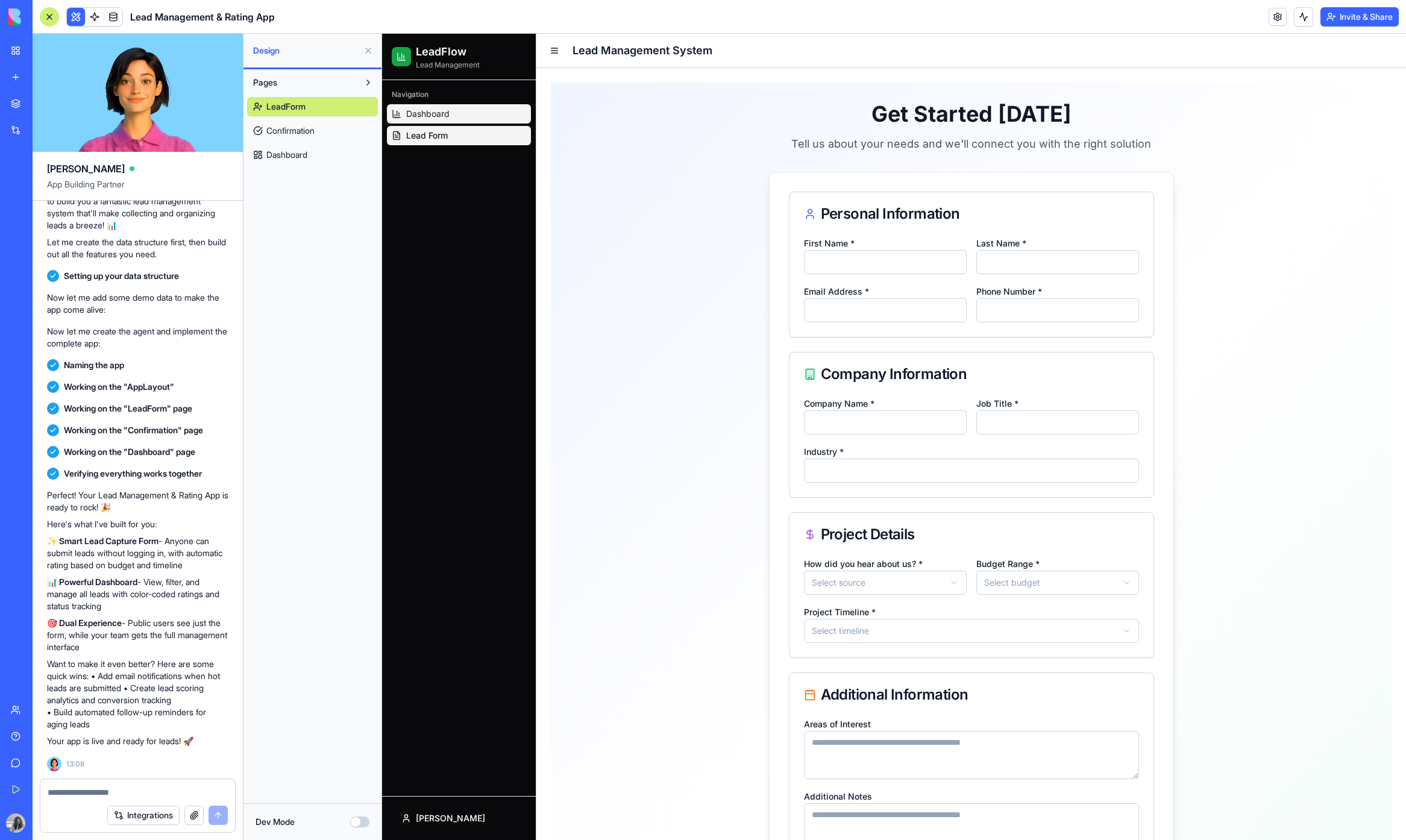
click at [422, 115] on span "Dashboard" at bounding box center [428, 113] width 43 height 12
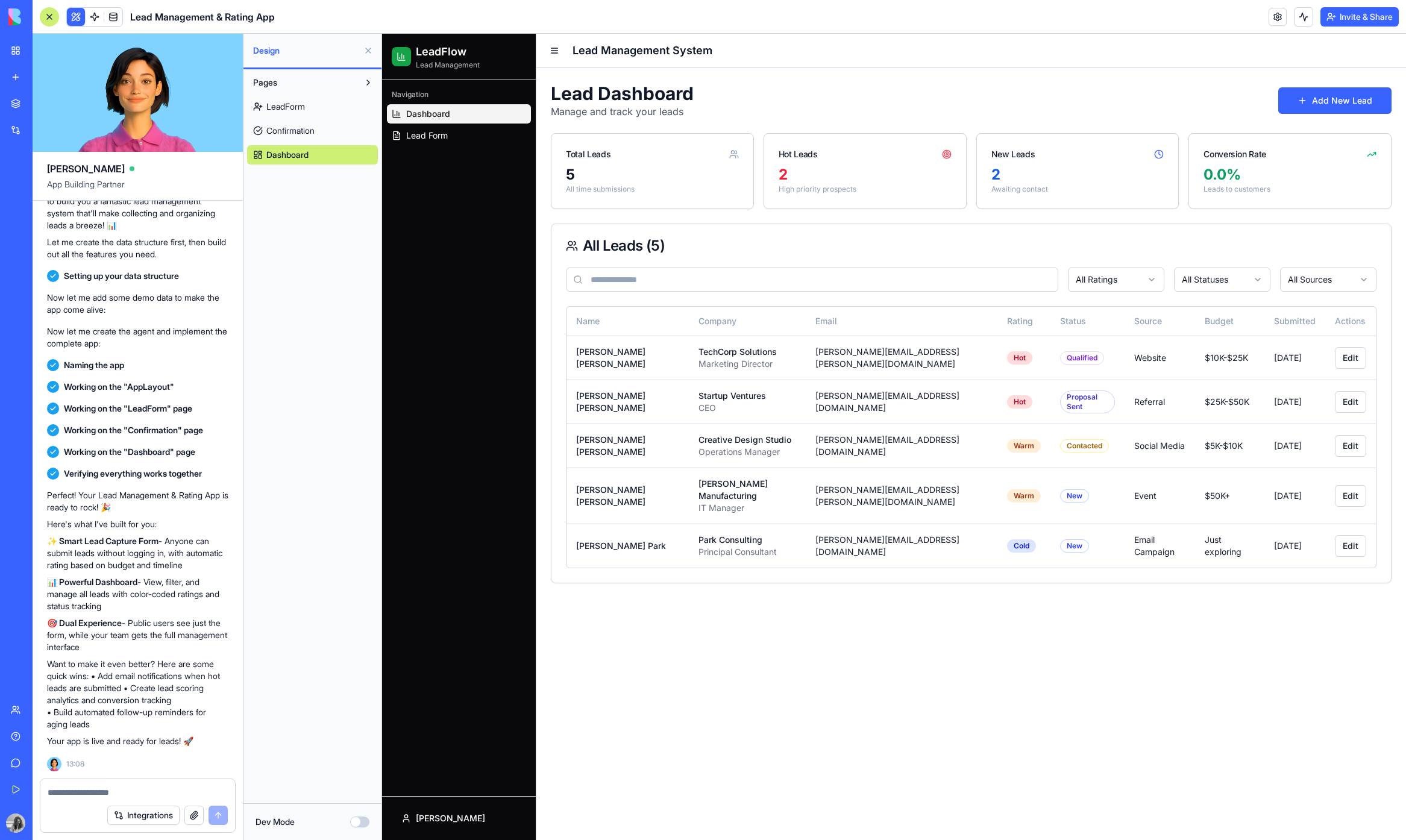
click at [805, 280] on input at bounding box center [812, 280] width 492 height 24
click at [866, 249] on div "All Leads ( 5 )" at bounding box center [971, 246] width 810 height 15
click at [1295, 20] on button at bounding box center [1303, 17] width 19 height 19
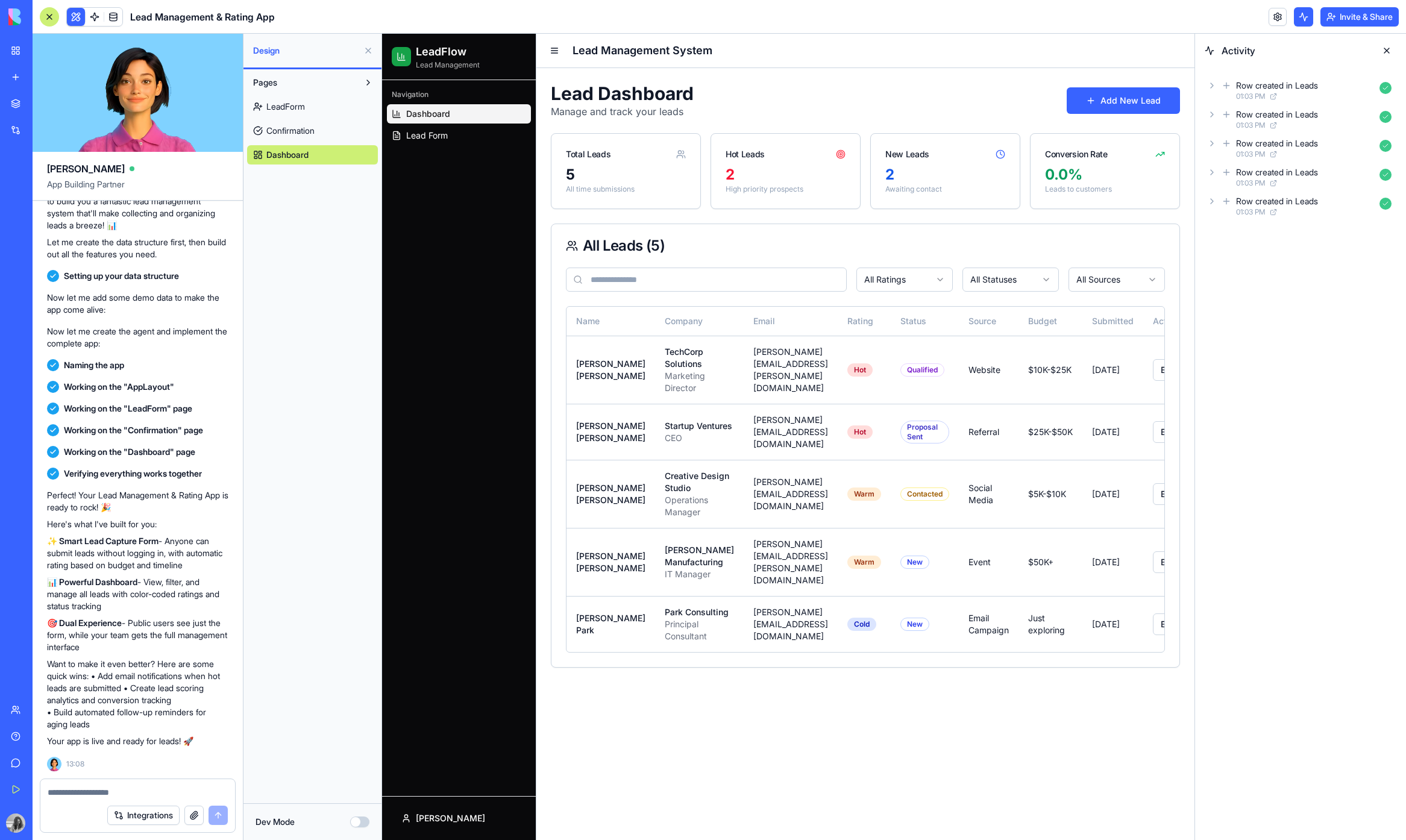
click at [1295, 20] on button at bounding box center [1303, 17] width 19 height 19
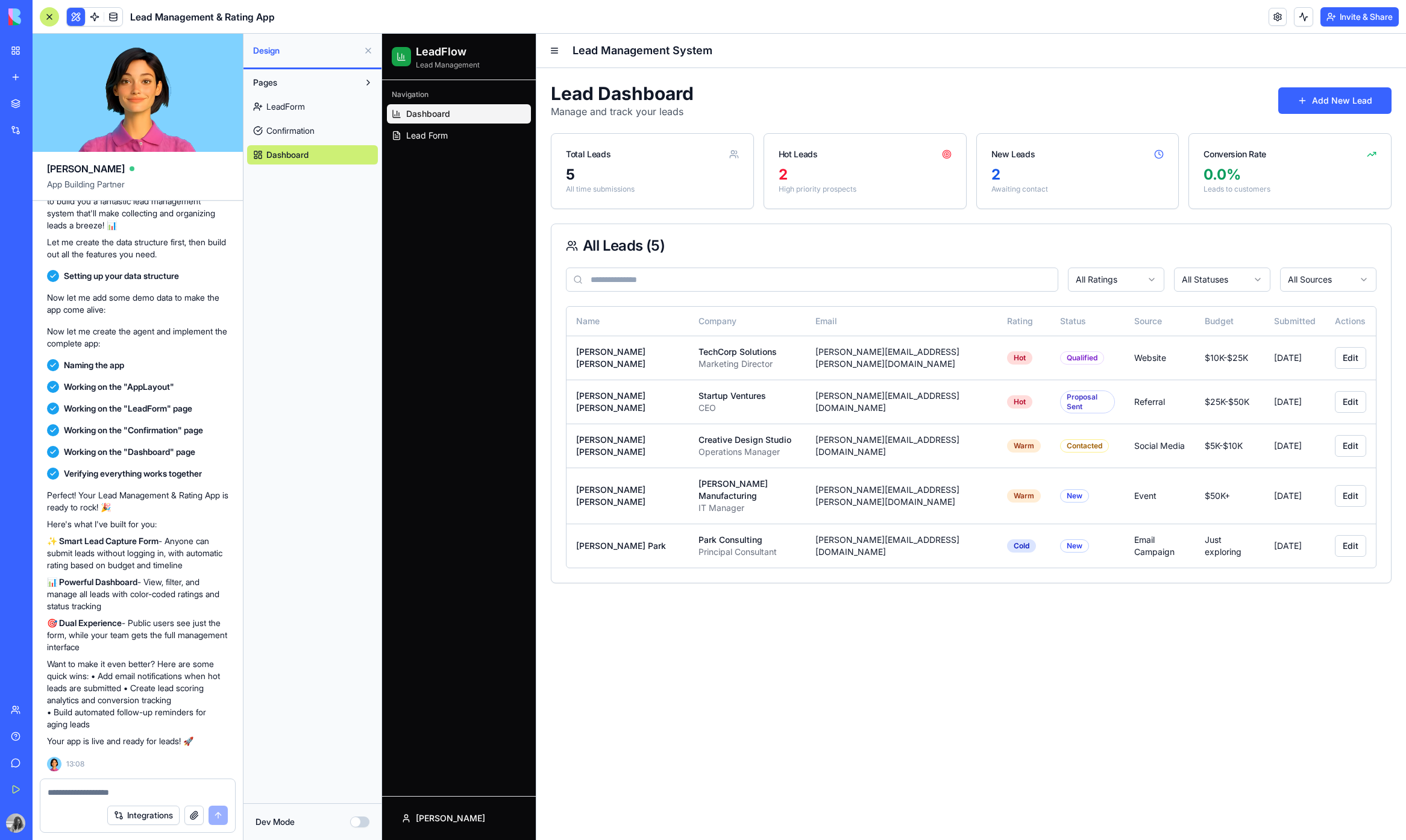
click at [1294, 22] on button at bounding box center [1303, 17] width 19 height 19
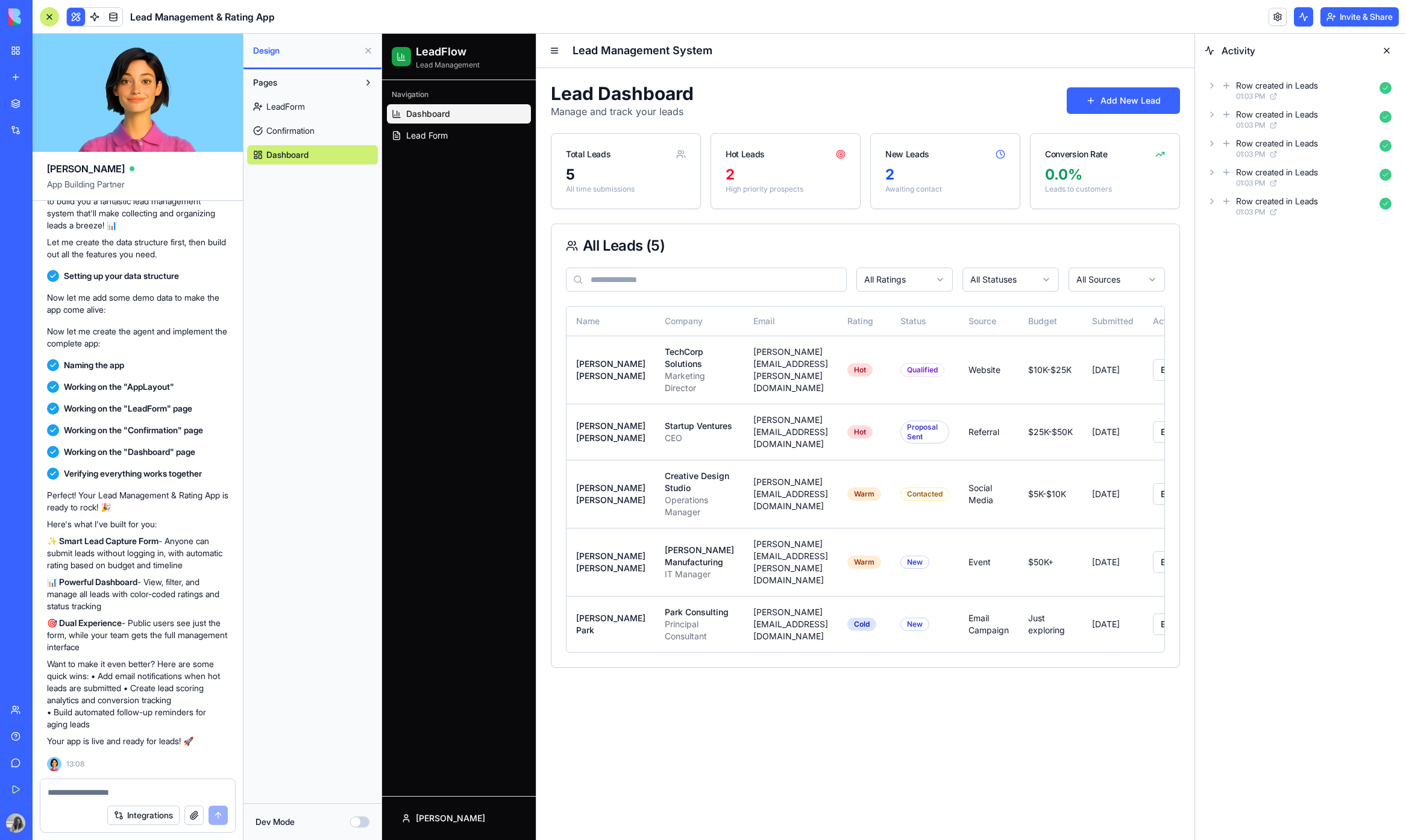
click at [1294, 22] on button at bounding box center [1303, 17] width 19 height 19
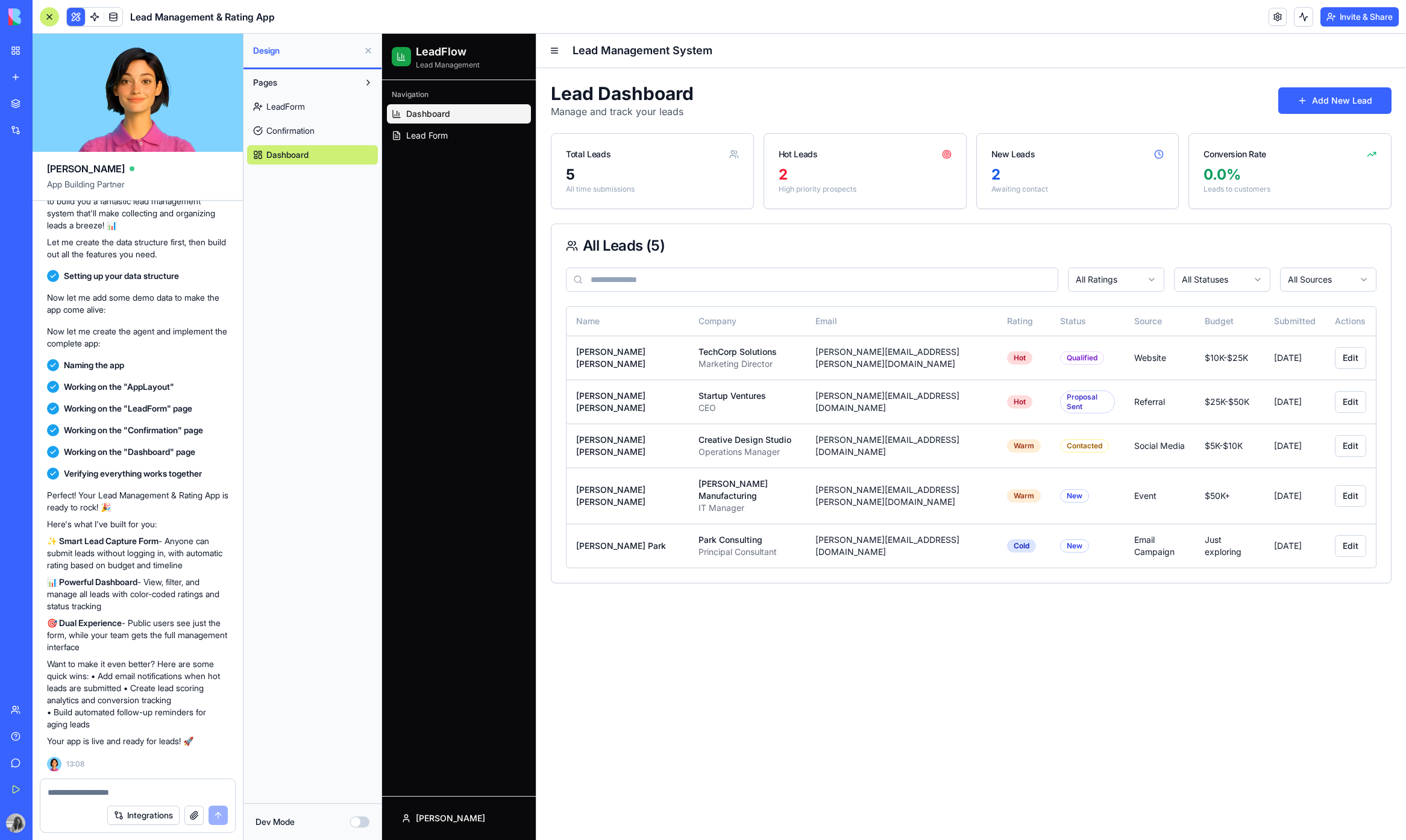
click at [1294, 22] on button at bounding box center [1303, 17] width 19 height 19
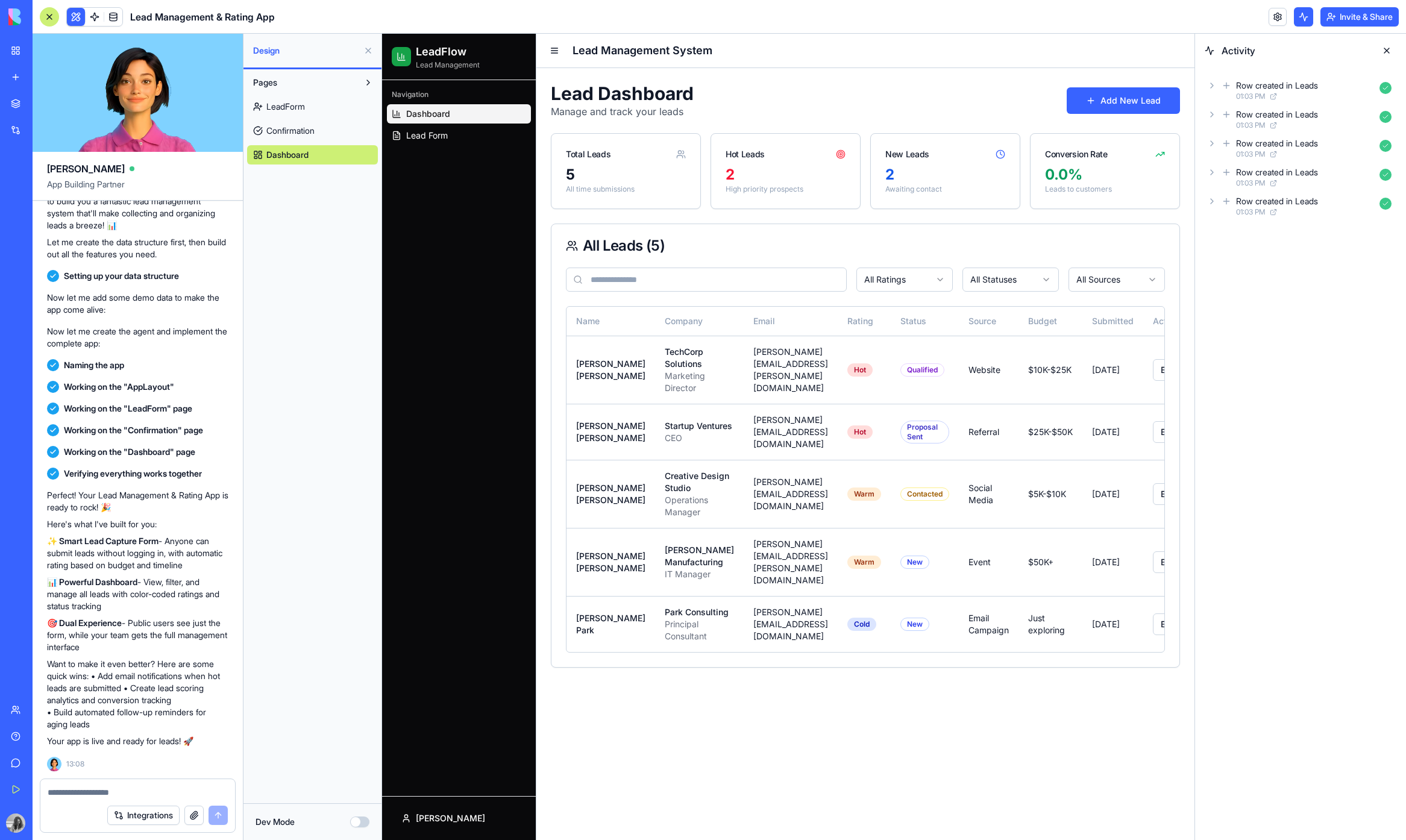
click at [1294, 22] on button at bounding box center [1303, 17] width 19 height 19
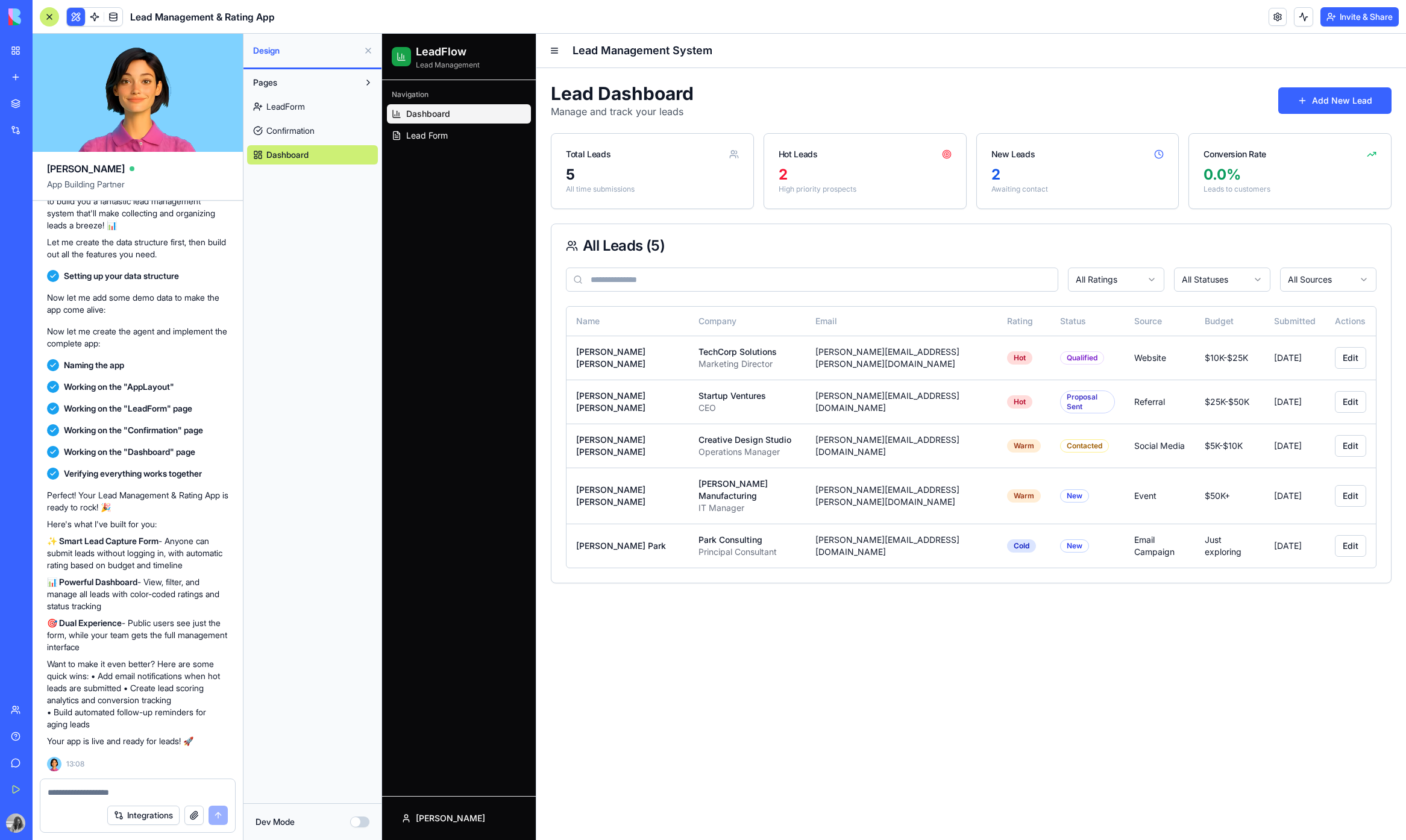
click at [1294, 22] on button at bounding box center [1303, 17] width 19 height 19
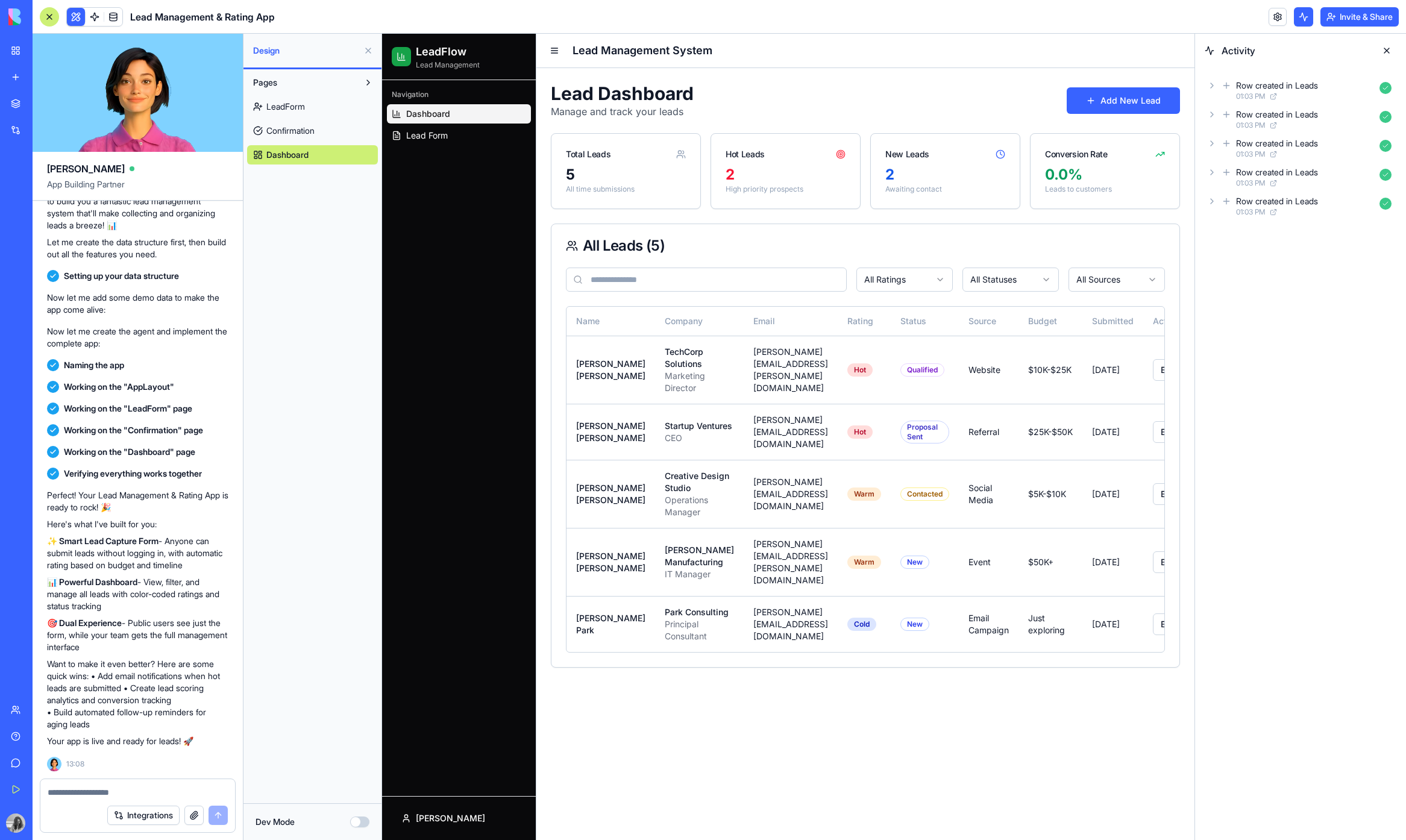
click at [1294, 22] on button at bounding box center [1303, 17] width 19 height 19
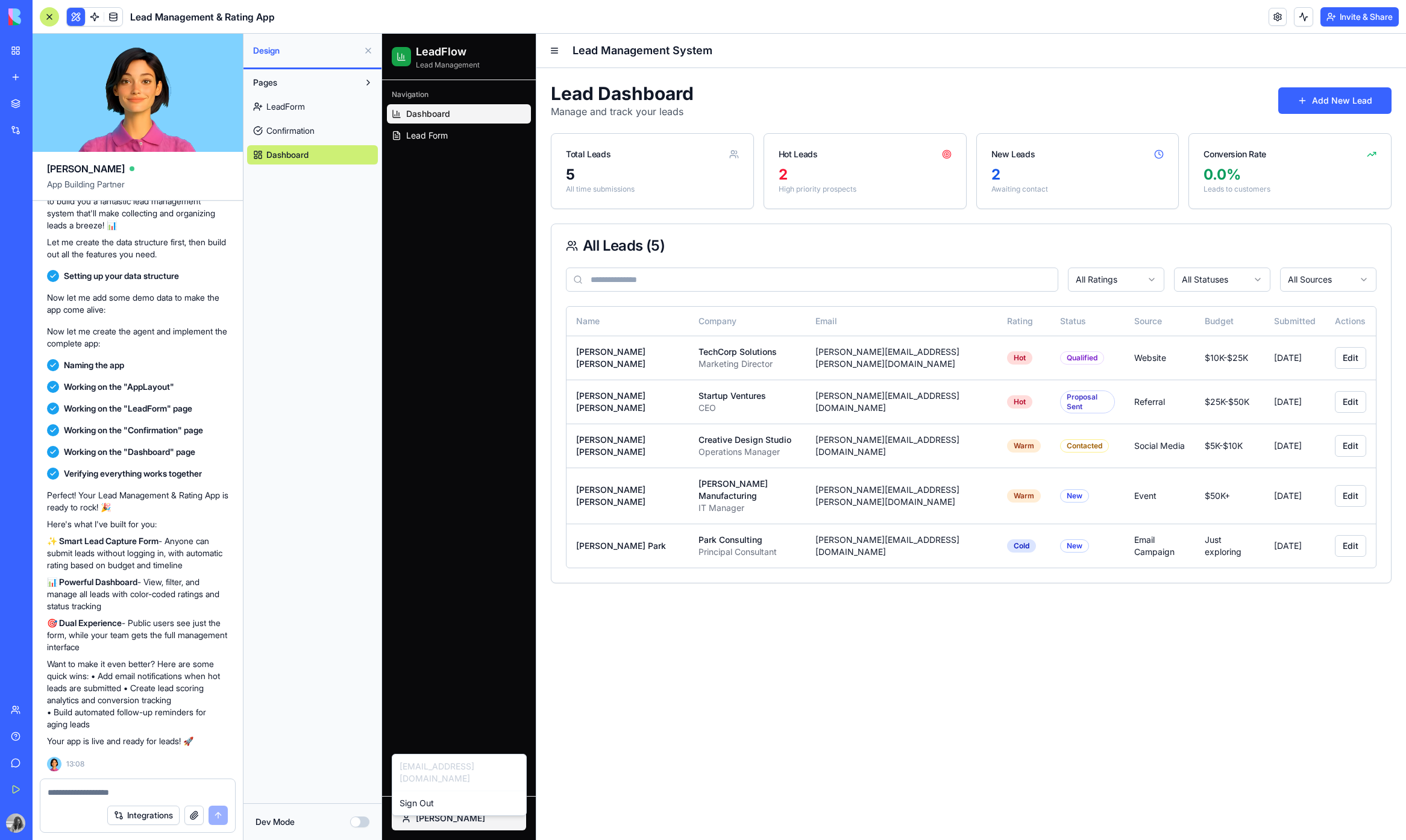
click at [472, 826] on html "LeadFlow Lead Management Navigation Dashboard Lead Form Jaseem Lead Management …" at bounding box center [894, 437] width 1024 height 806
click at [437, 825] on html "LeadFlow Lead Management Navigation Dashboard Lead Form Jaseem Lead Management …" at bounding box center [894, 437] width 1024 height 806
click at [354, 823] on button "Dev Mode" at bounding box center [360, 822] width 19 height 11
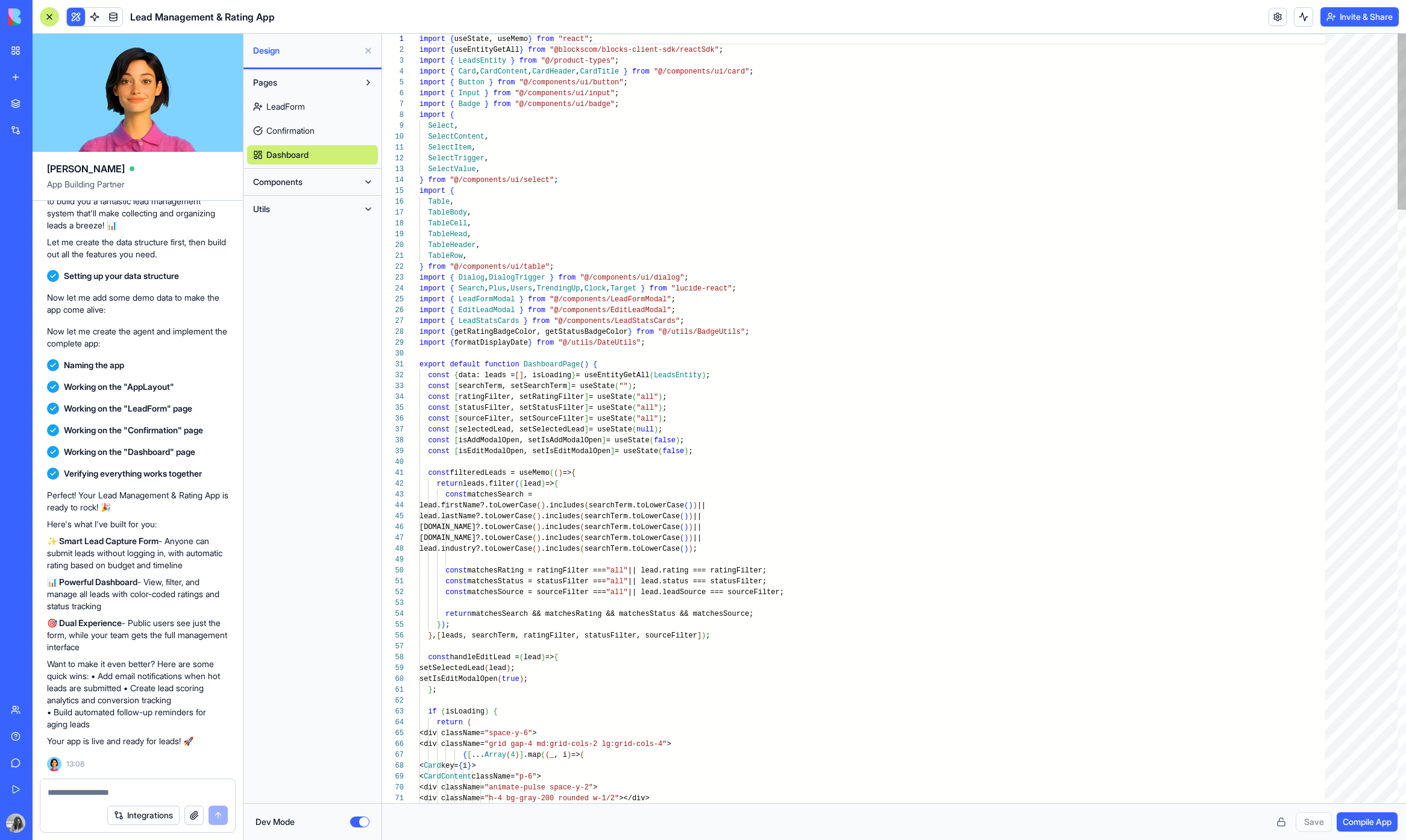
scroll to position [108, 0]
click at [359, 823] on button "Dev Mode" at bounding box center [360, 822] width 19 height 11
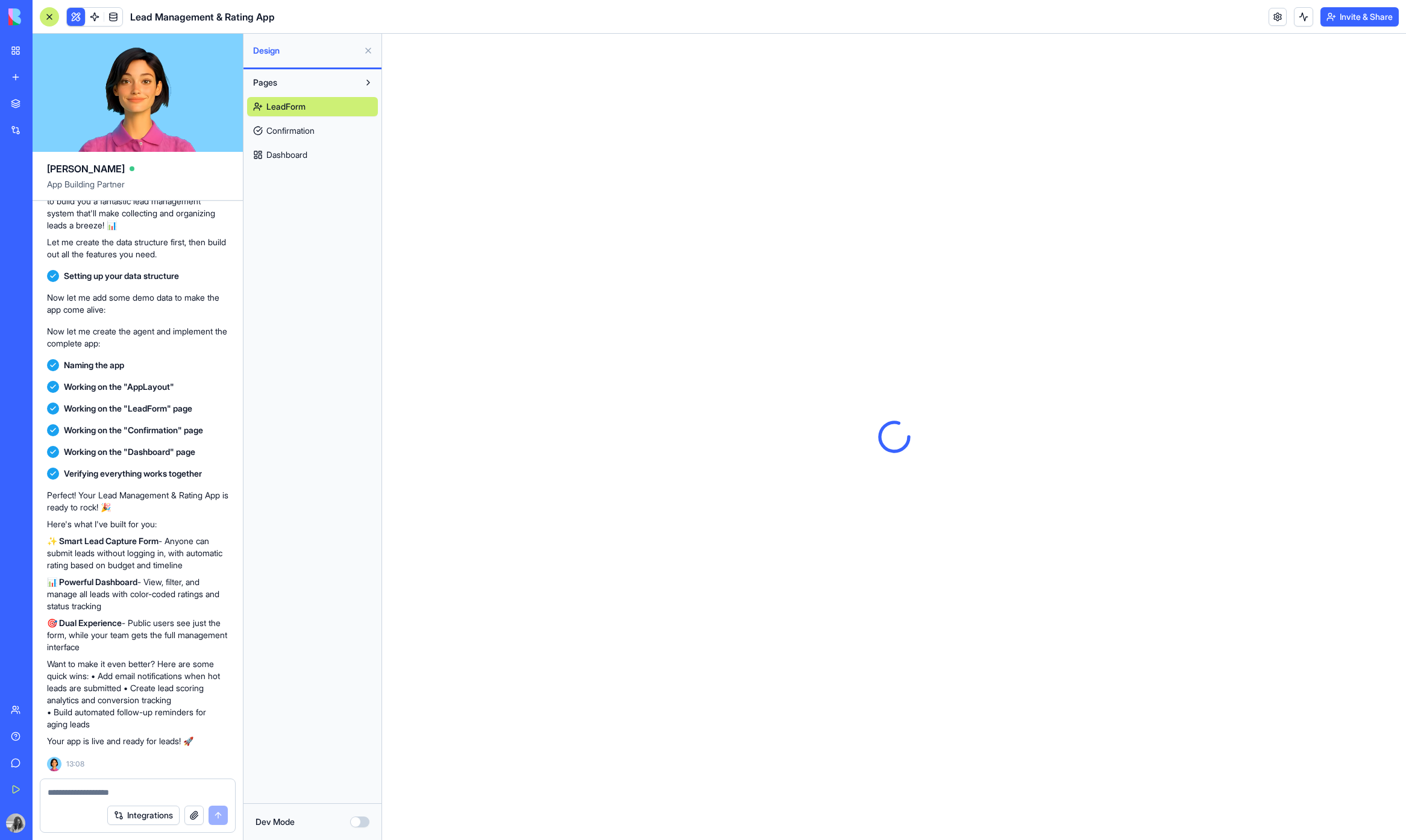
click at [359, 823] on button "Dev Mode" at bounding box center [360, 822] width 19 height 11
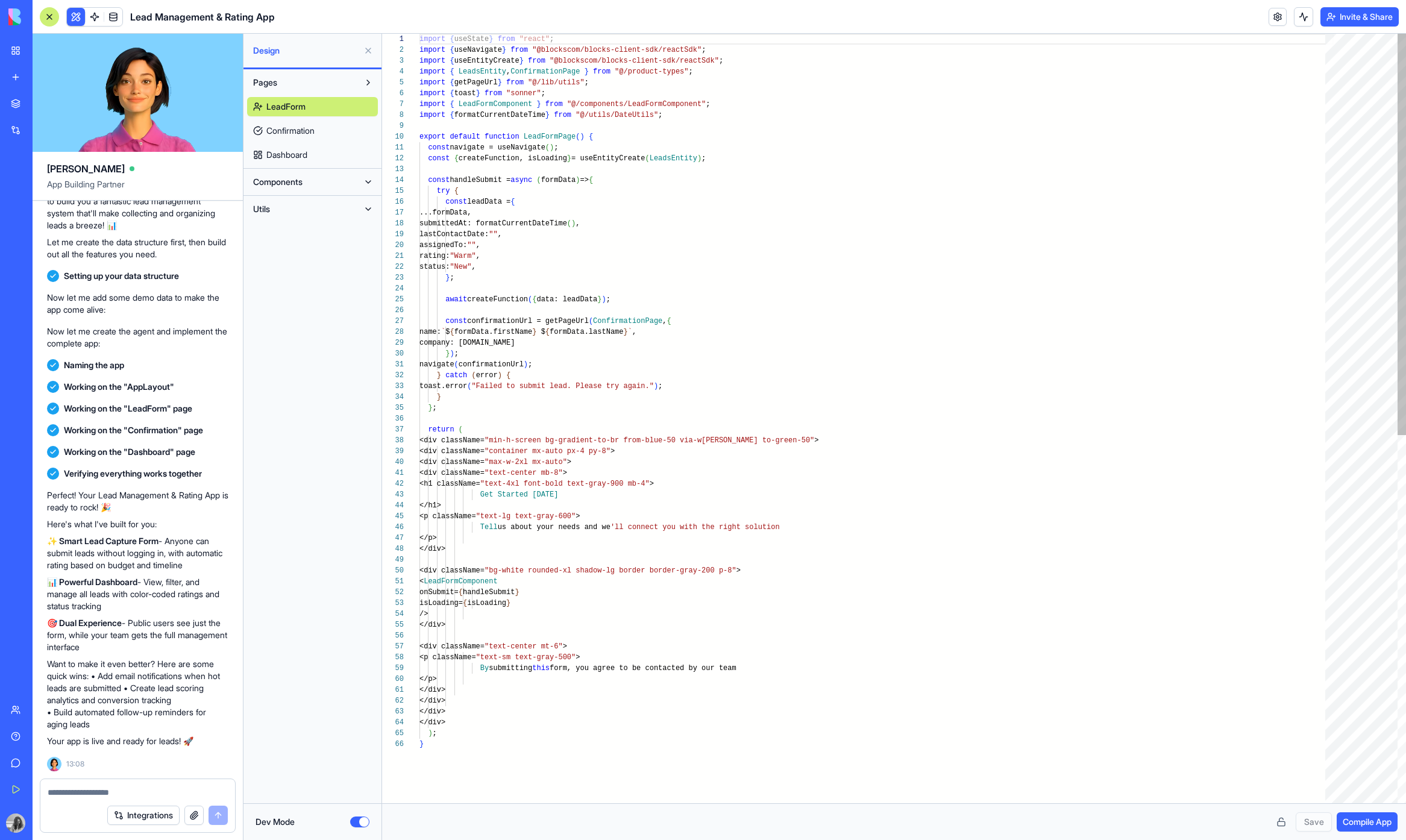
scroll to position [108, 0]
click at [360, 823] on button "Dev Mode" at bounding box center [360, 822] width 19 height 11
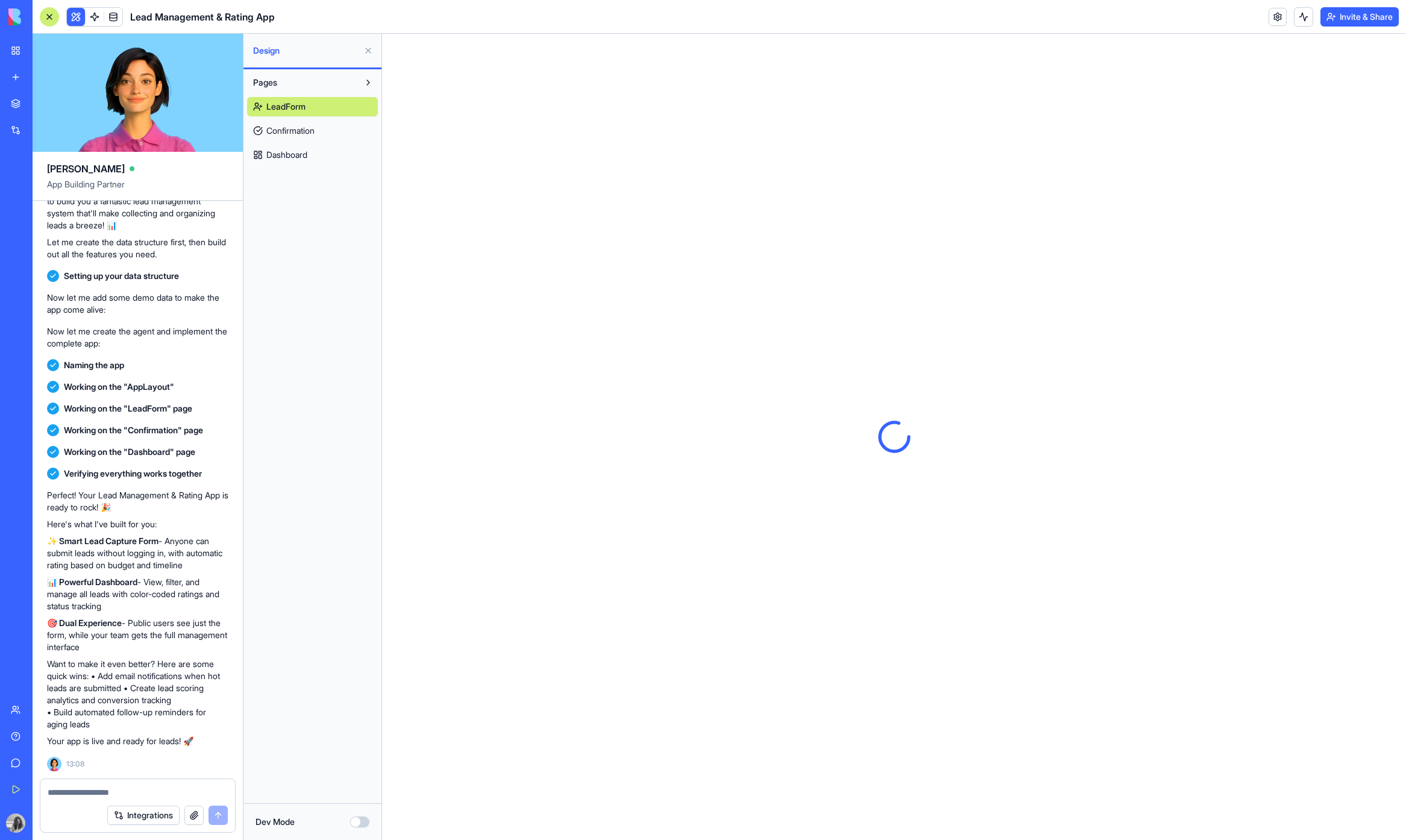
scroll to position [0, 0]
type button "on"
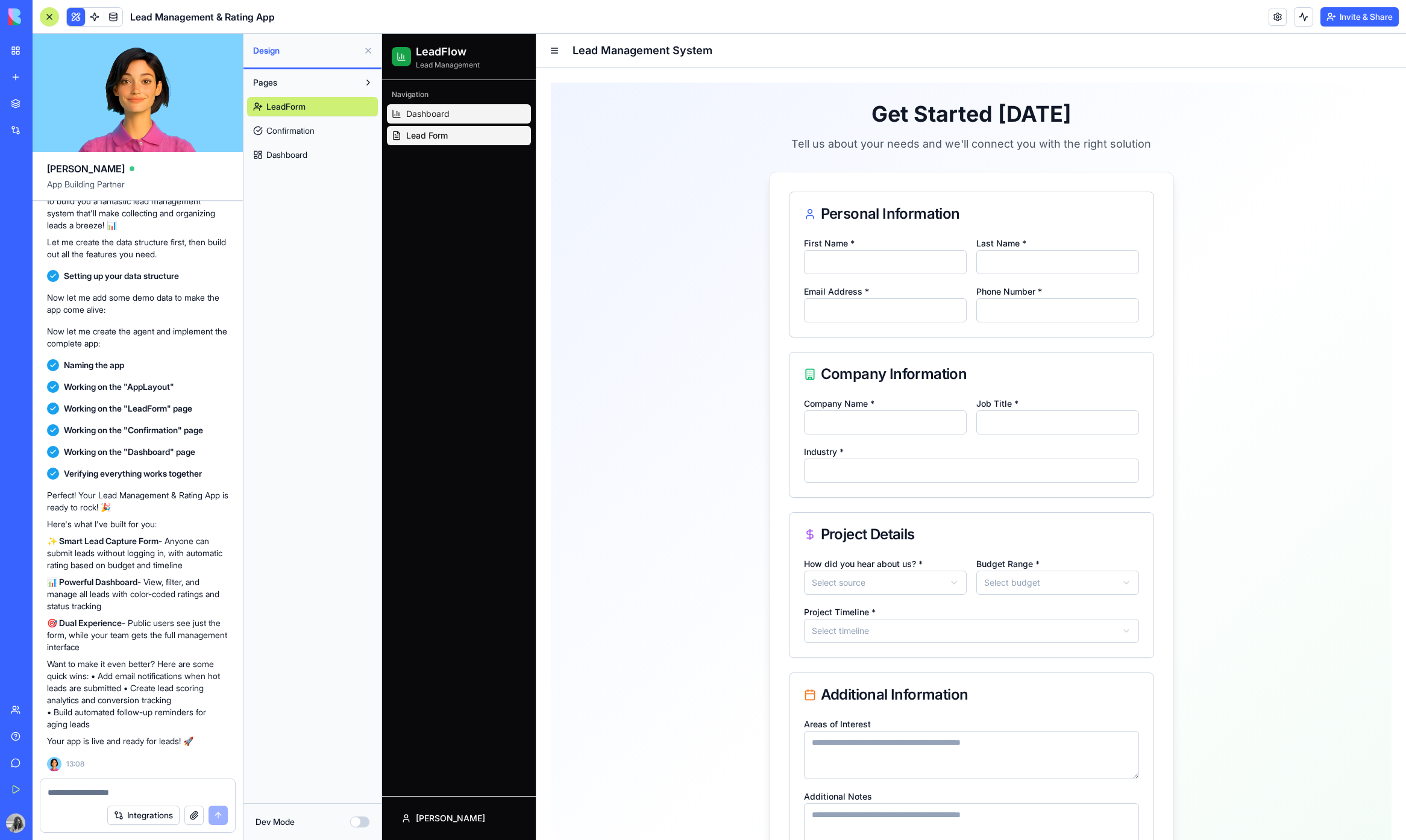
click at [403, 106] on link "Dashboard" at bounding box center [459, 114] width 144 height 19
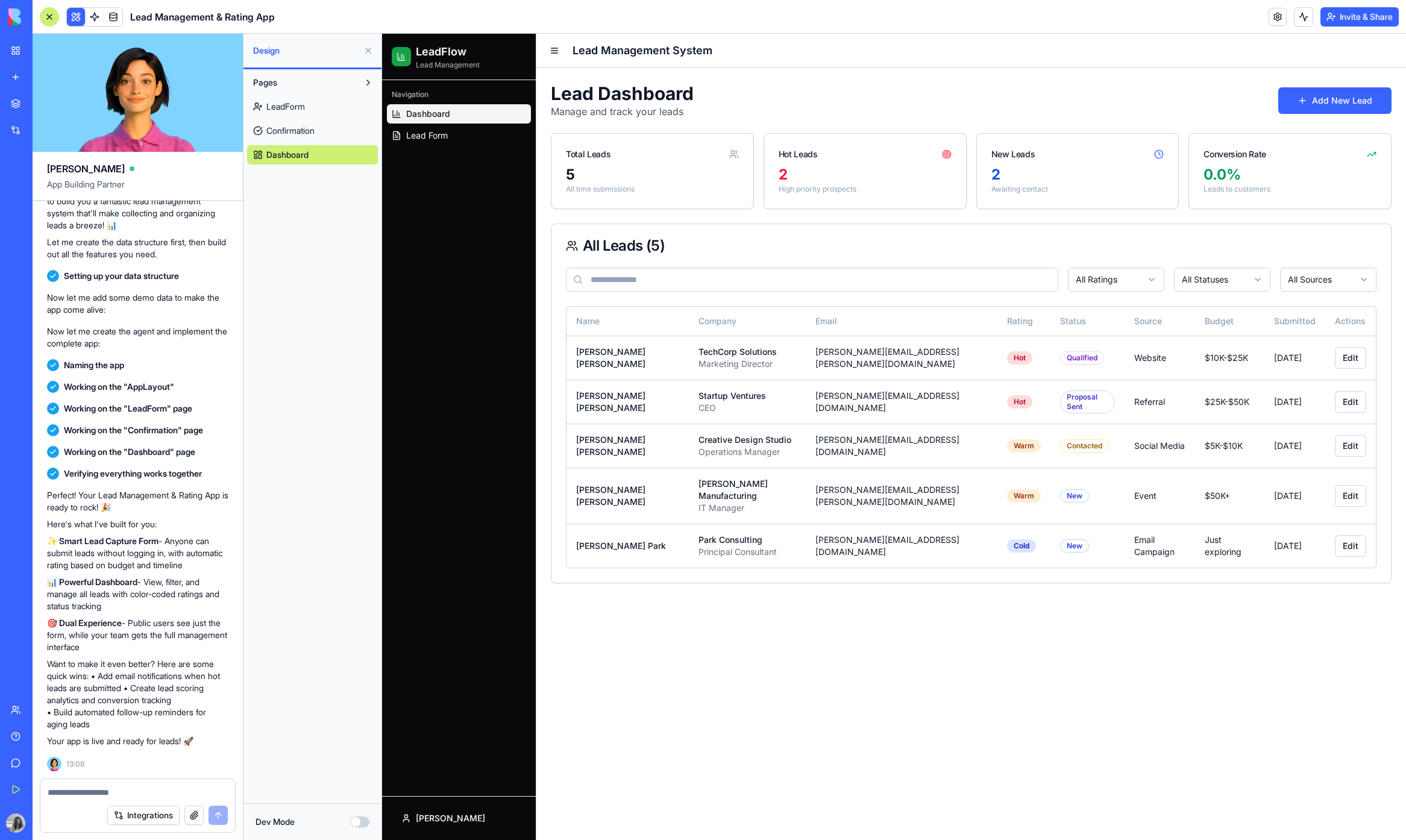
click at [994, 190] on p "Awaiting contact" at bounding box center [1077, 189] width 173 height 10
click at [850, 192] on p "High priority prospects" at bounding box center [864, 189] width 173 height 10
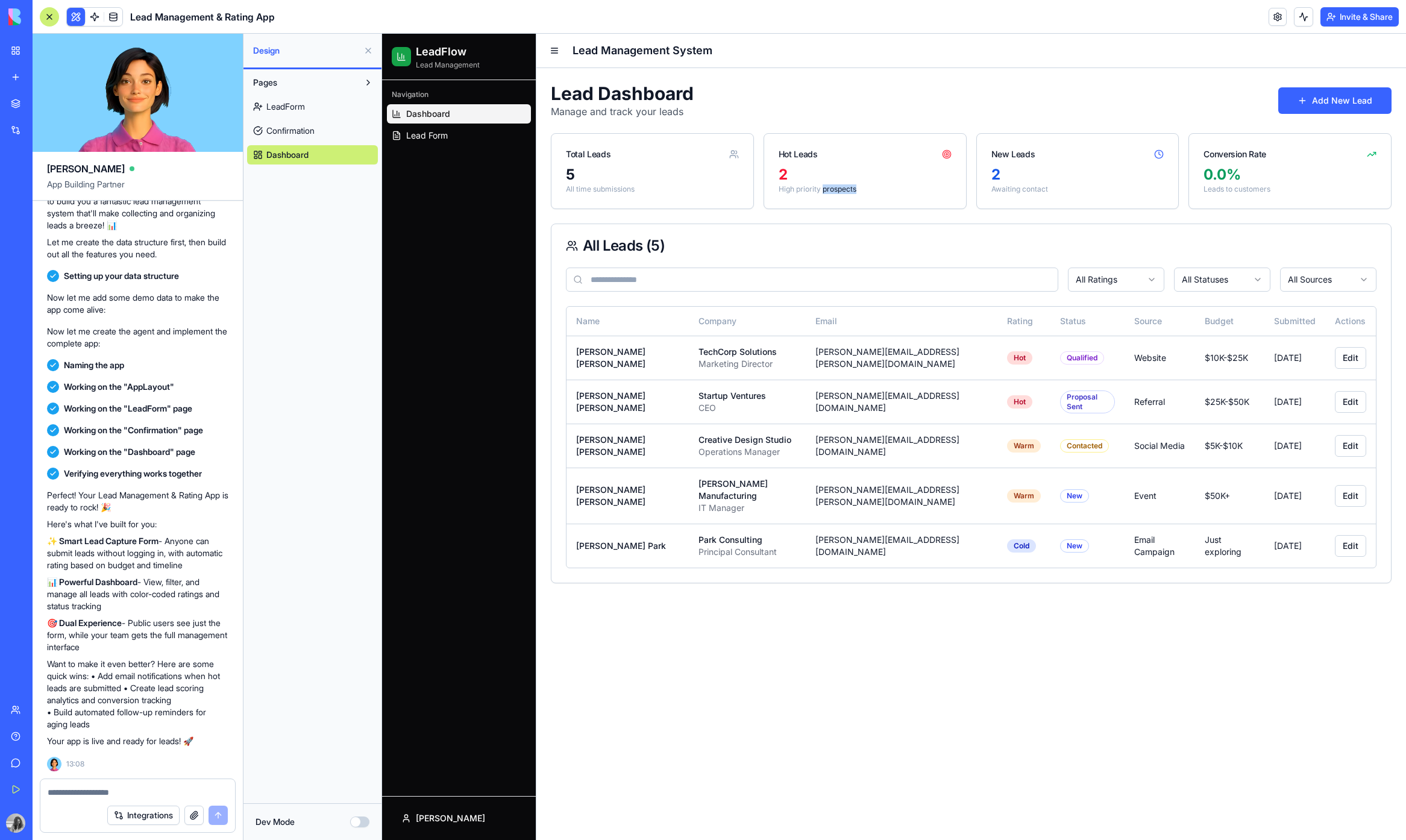
click at [850, 192] on p "High priority prospects" at bounding box center [864, 189] width 173 height 10
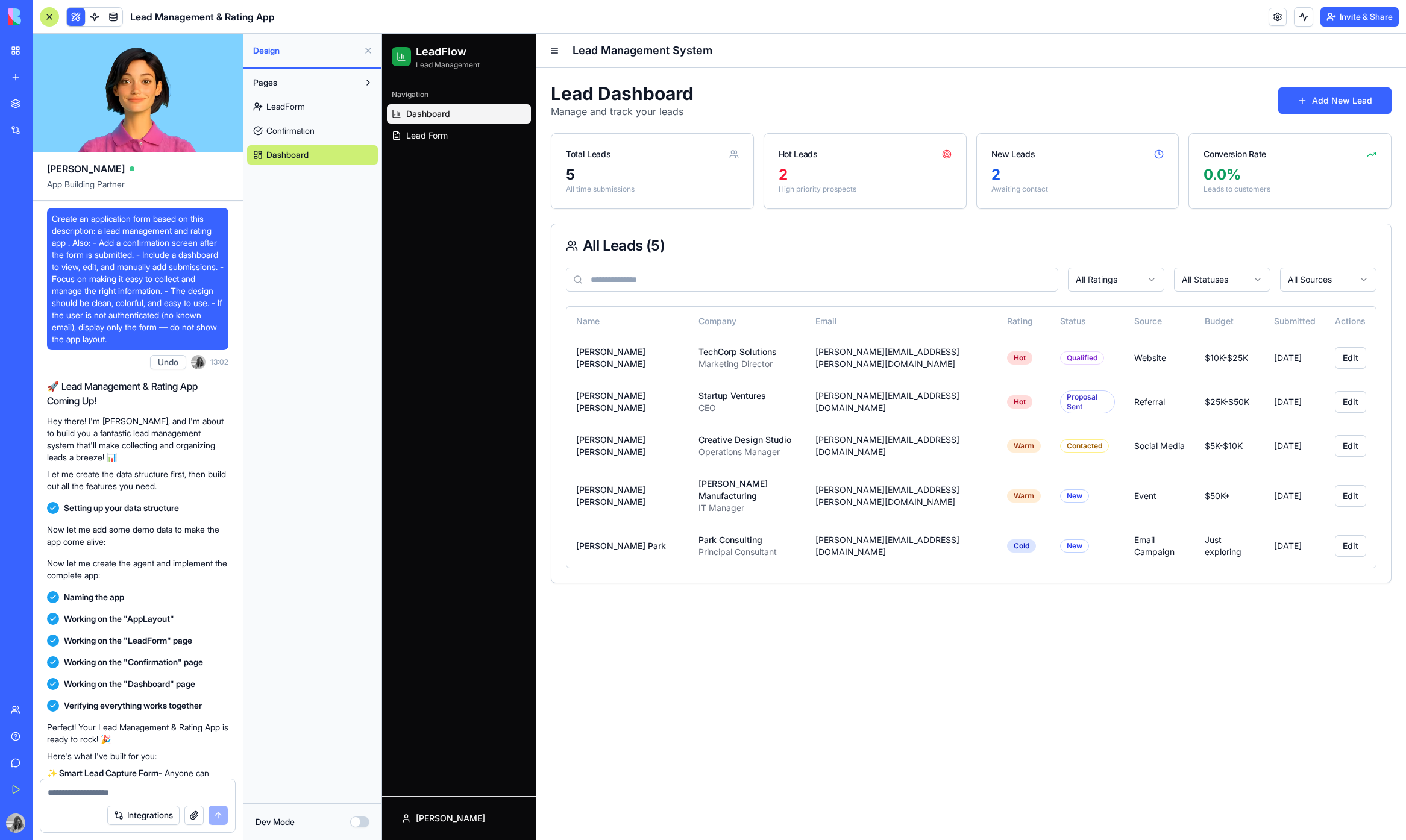
scroll to position [256, 0]
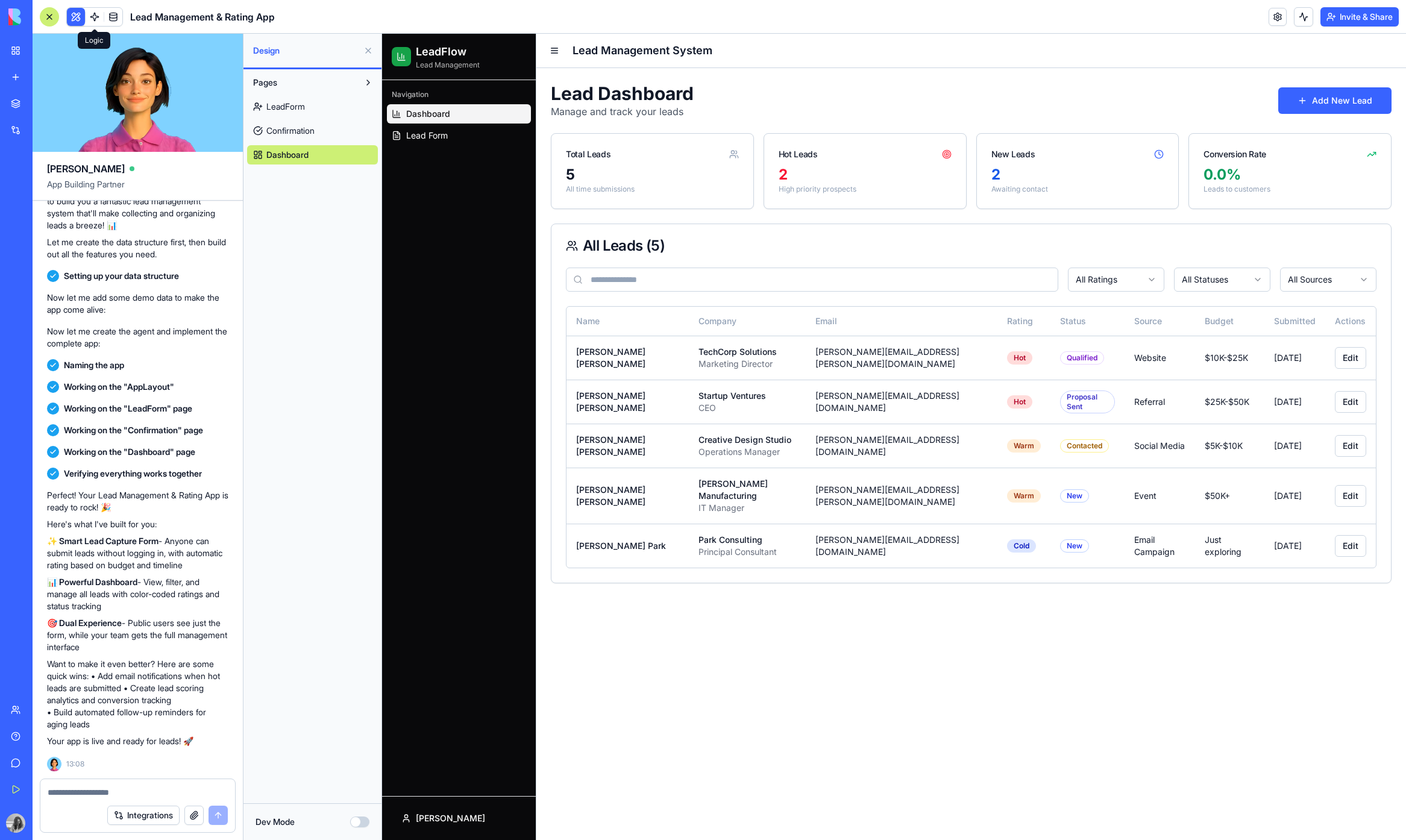
click at [88, 11] on link at bounding box center [94, 17] width 18 height 18
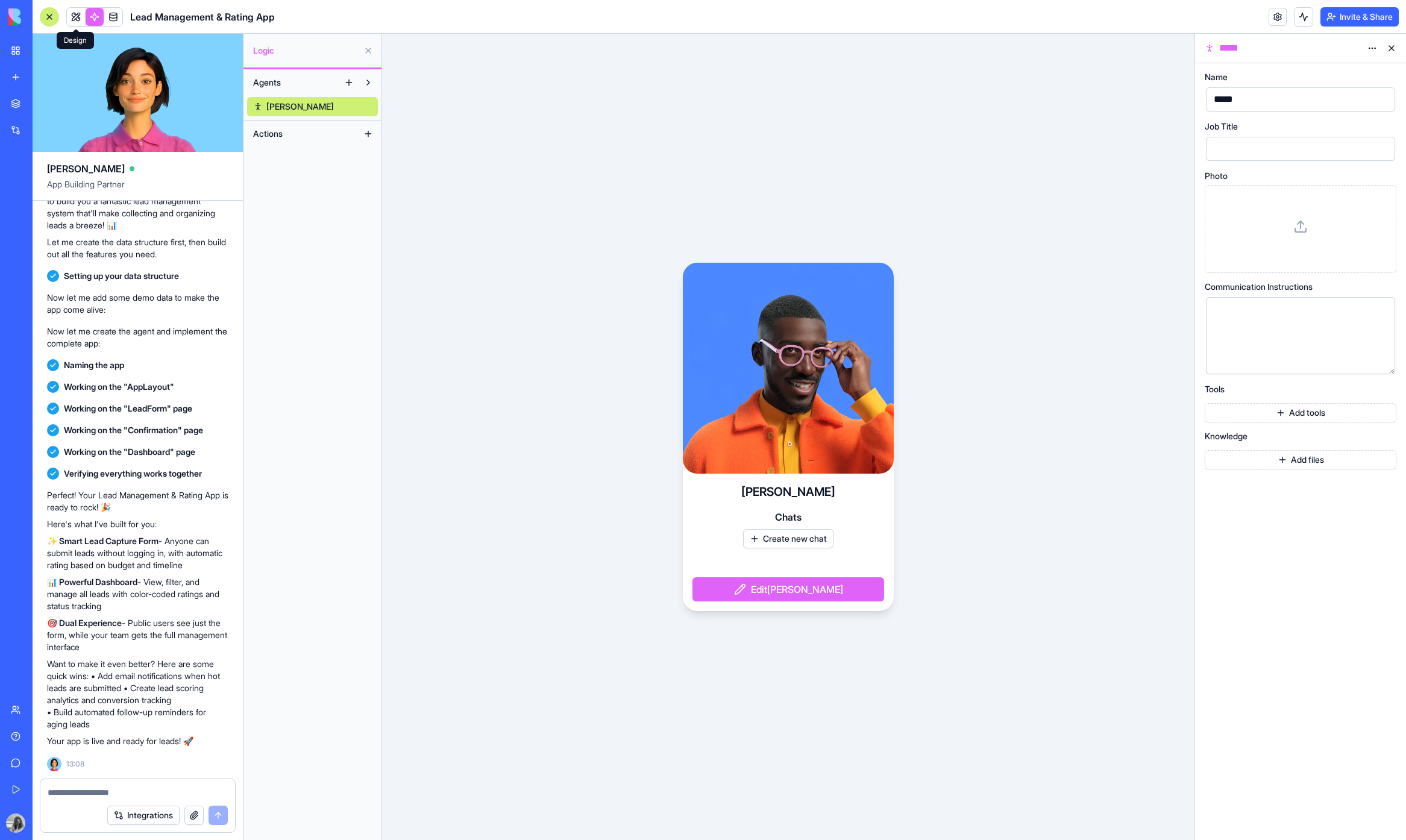
click at [69, 13] on link at bounding box center [76, 17] width 18 height 18
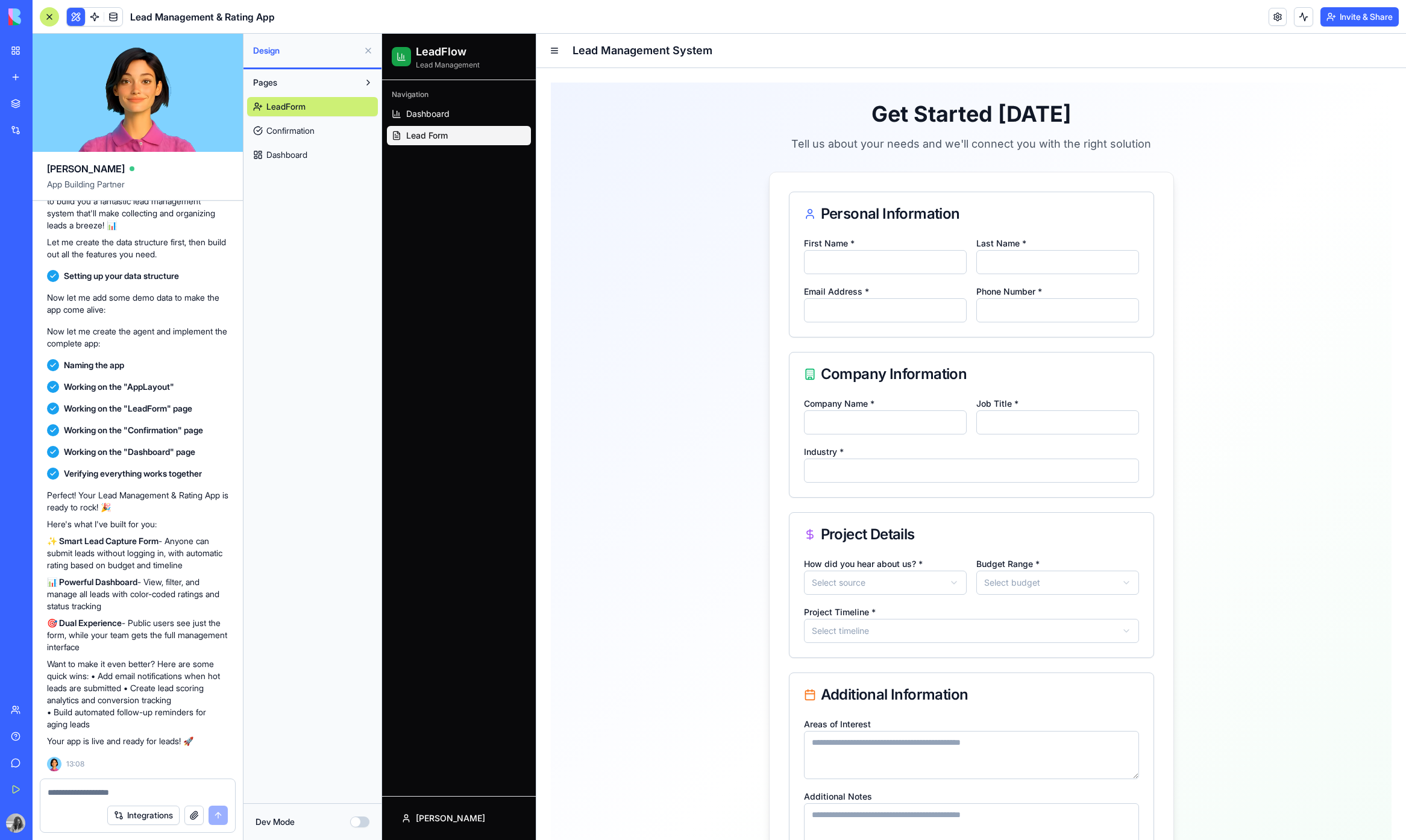
click at [833, 252] on input "First Name *" at bounding box center [885, 262] width 162 height 24
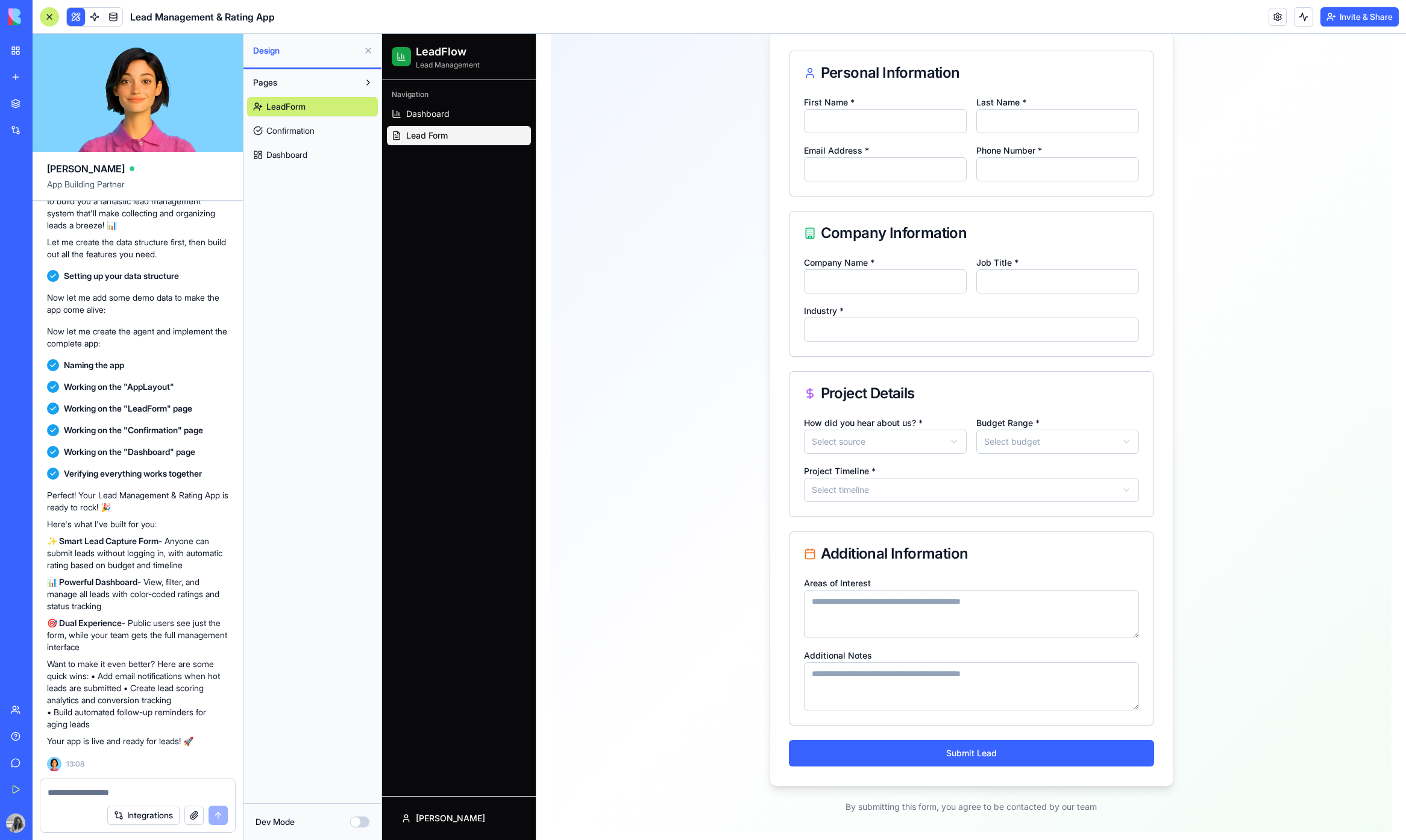
scroll to position [148, 0]
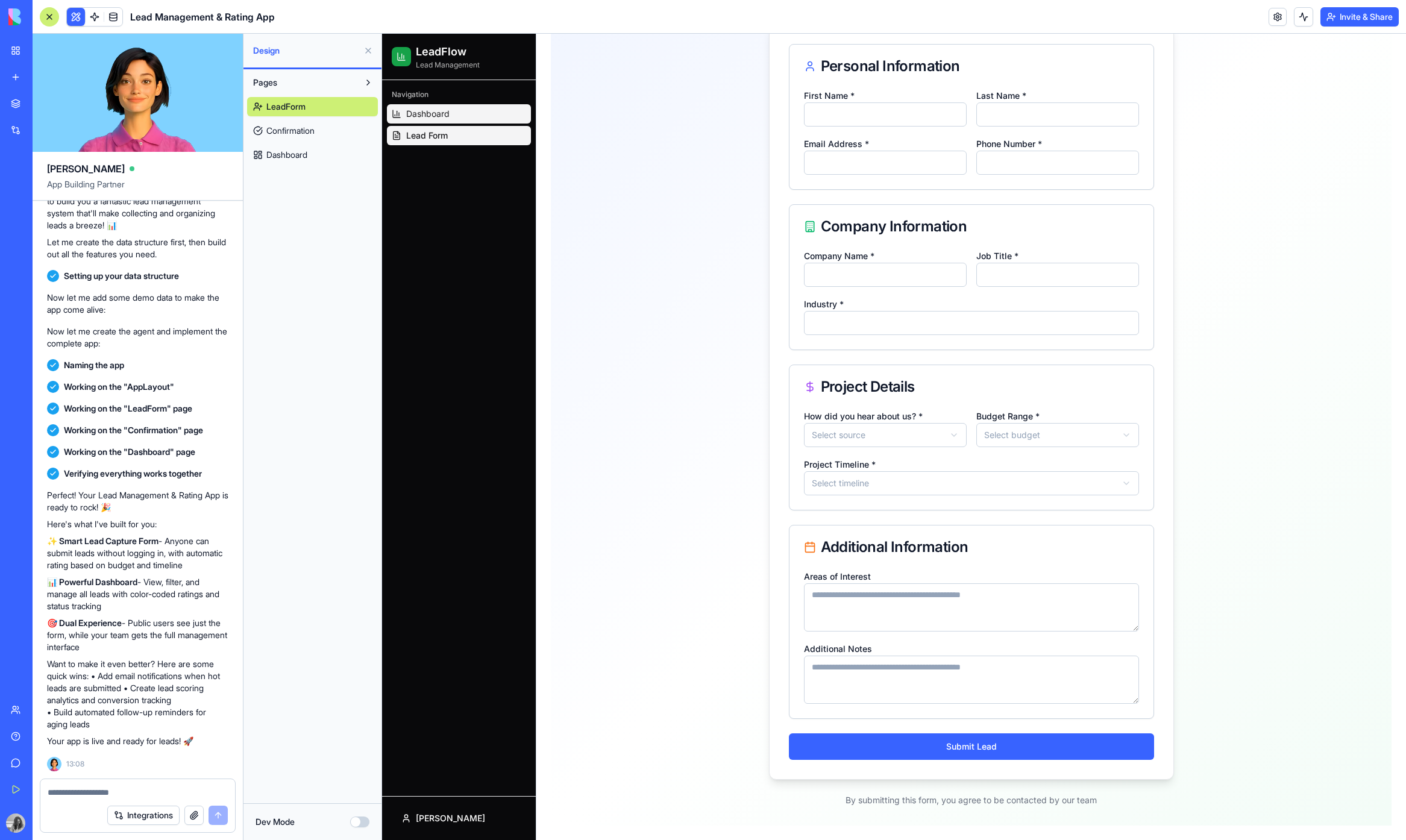
click at [389, 117] on link "Dashboard" at bounding box center [459, 114] width 144 height 19
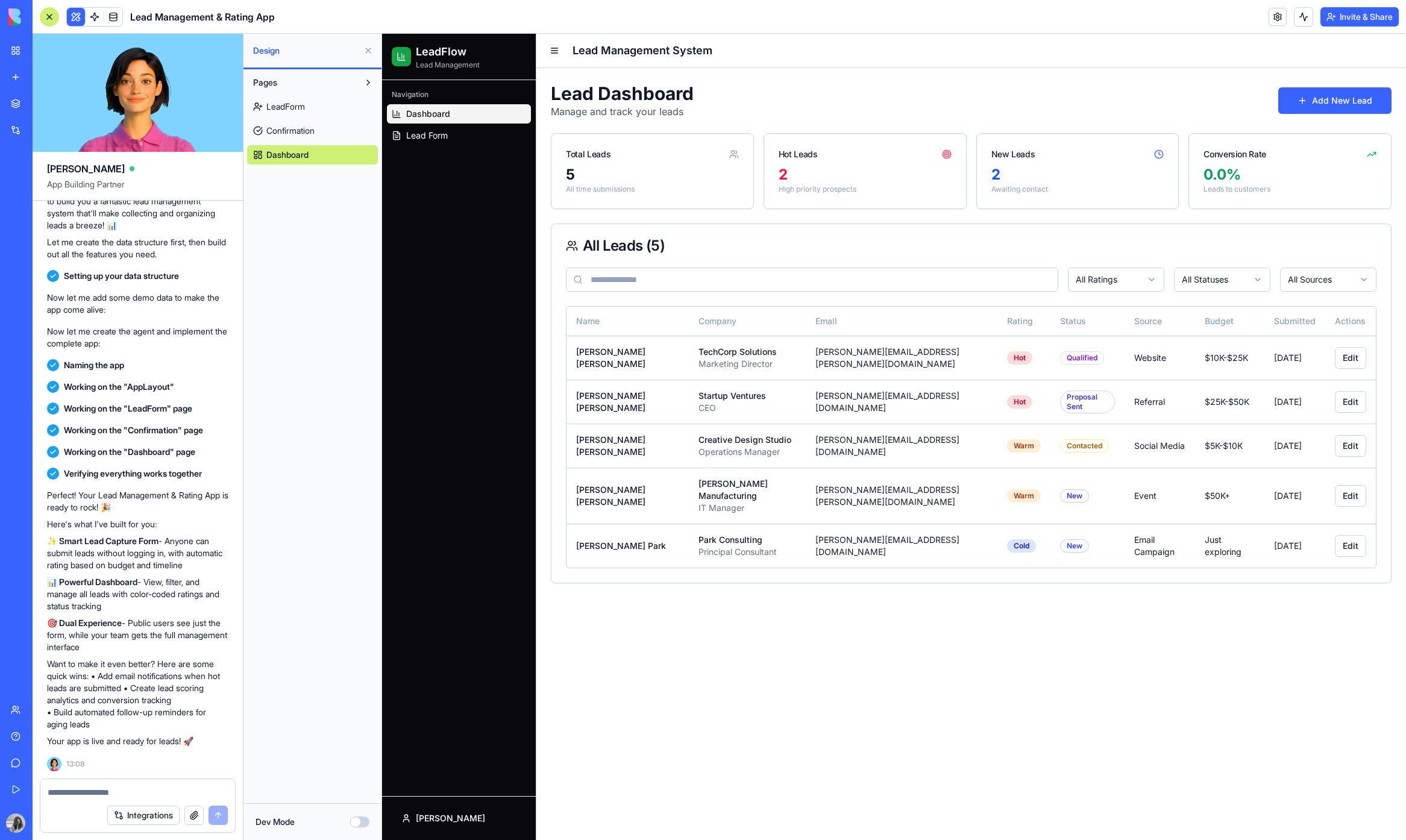
click at [1108, 282] on html "LeadFlow Lead Management Navigation Dashboard Lead Form Jaseem Lead Management …" at bounding box center [894, 437] width 1024 height 806
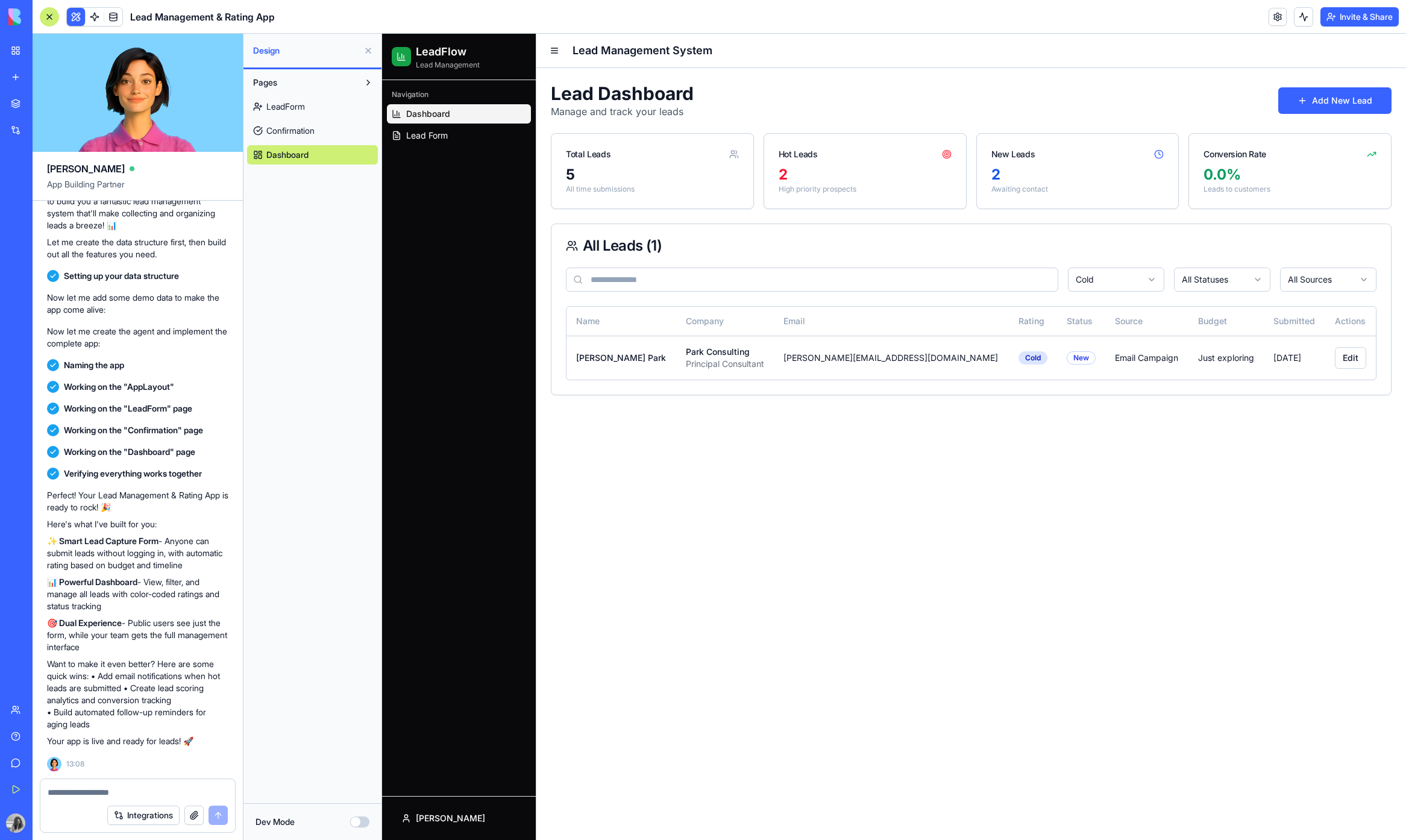
click at [1193, 284] on html "LeadFlow Lead Management Navigation Dashboard Lead Form Jaseem Lead Management …" at bounding box center [894, 437] width 1024 height 806
click at [1295, 284] on html "LeadFlow Lead Management Navigation Dashboard Lead Form Jaseem Lead Management …" at bounding box center [894, 437] width 1024 height 806
click at [1137, 278] on html "LeadFlow Lead Management Navigation Dashboard Lead Form Jaseem Lead Management …" at bounding box center [894, 437] width 1024 height 806
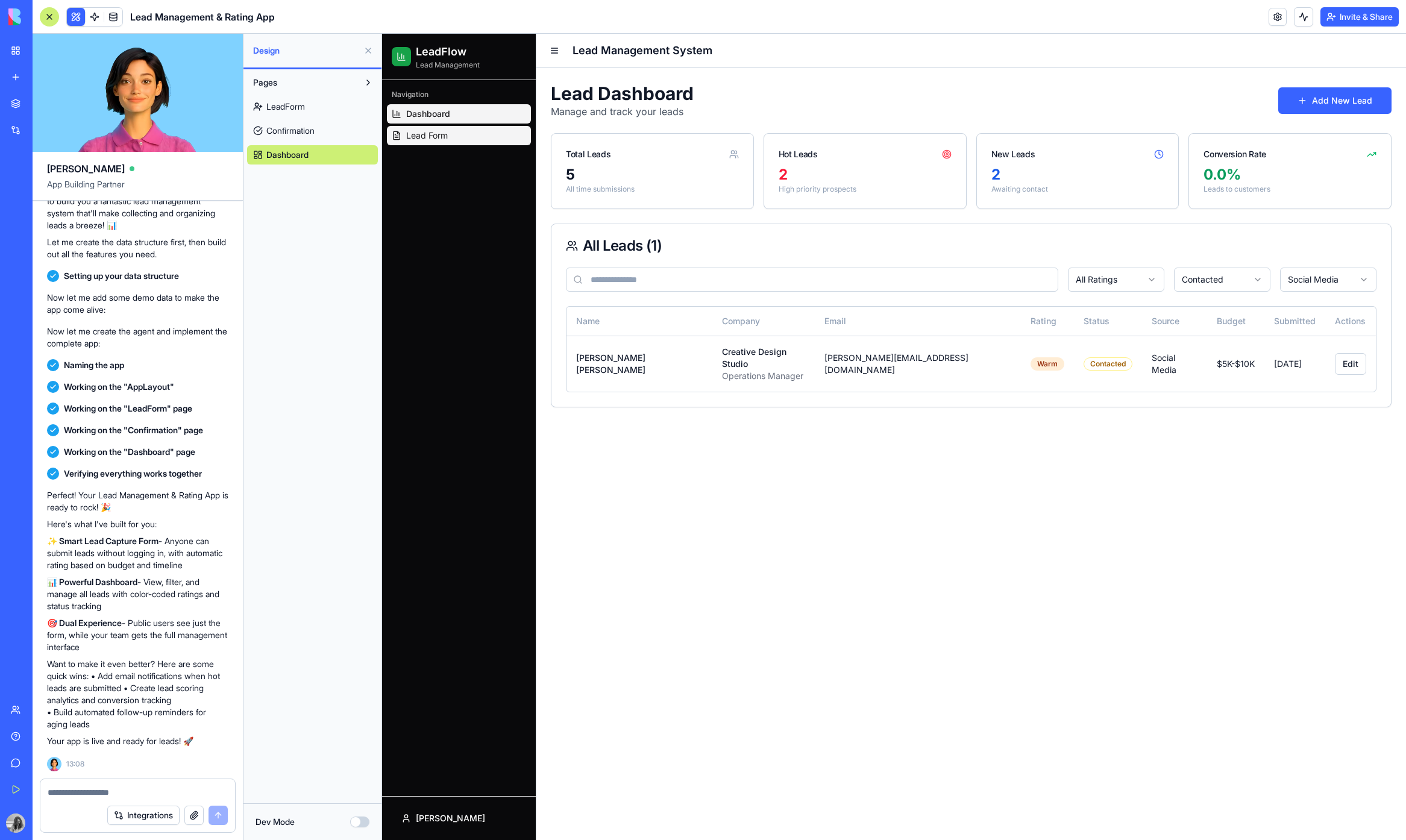
click at [434, 134] on span "Lead Form" at bounding box center [427, 135] width 41 height 12
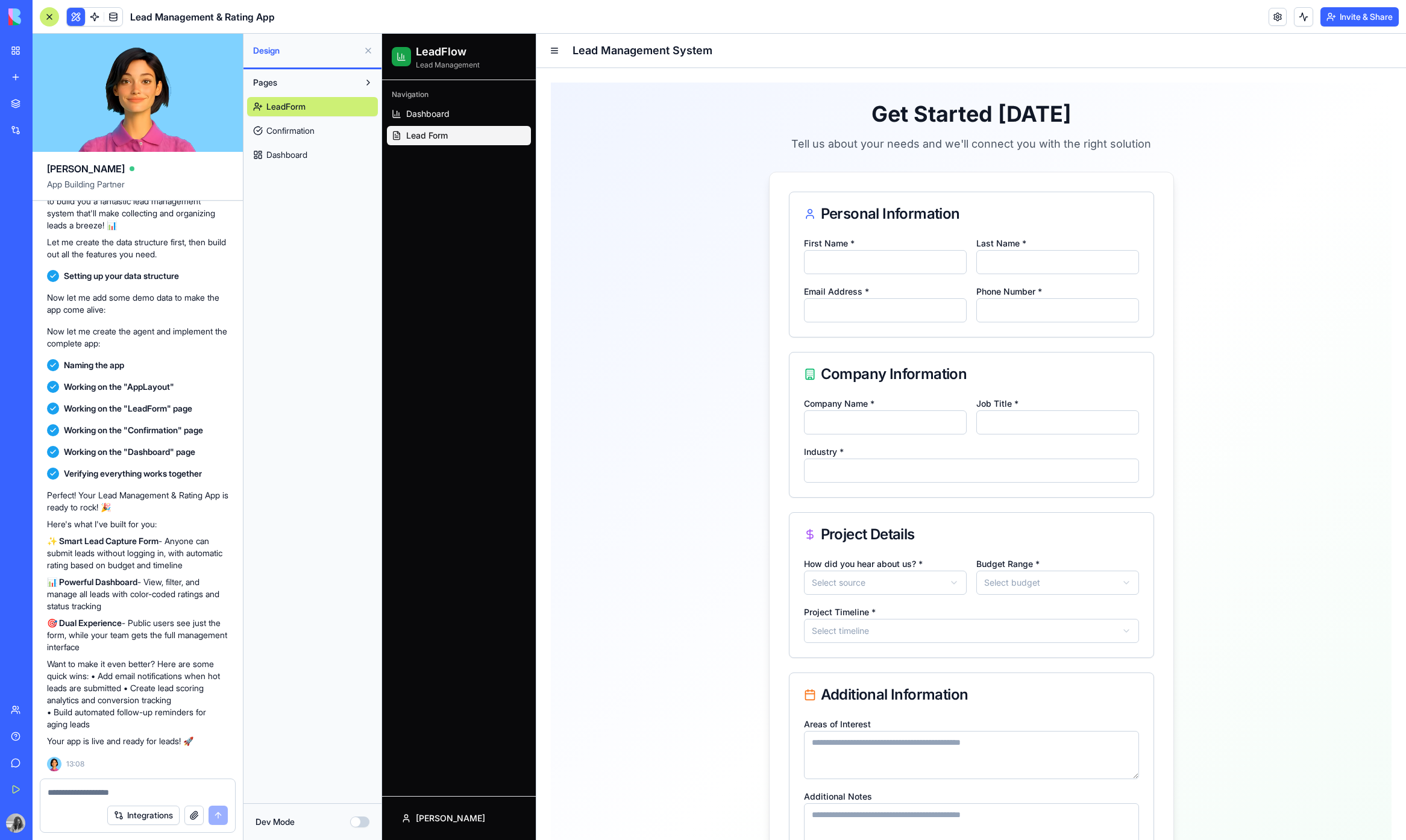
click at [855, 263] on input "First Name *" at bounding box center [885, 262] width 162 height 24
type input "*"
click at [992, 266] on input "Last Name *" at bounding box center [1057, 262] width 162 height 24
type input "******"
drag, startPoint x: 671, startPoint y: 150, endPoint x: 669, endPoint y: 143, distance: 7.3
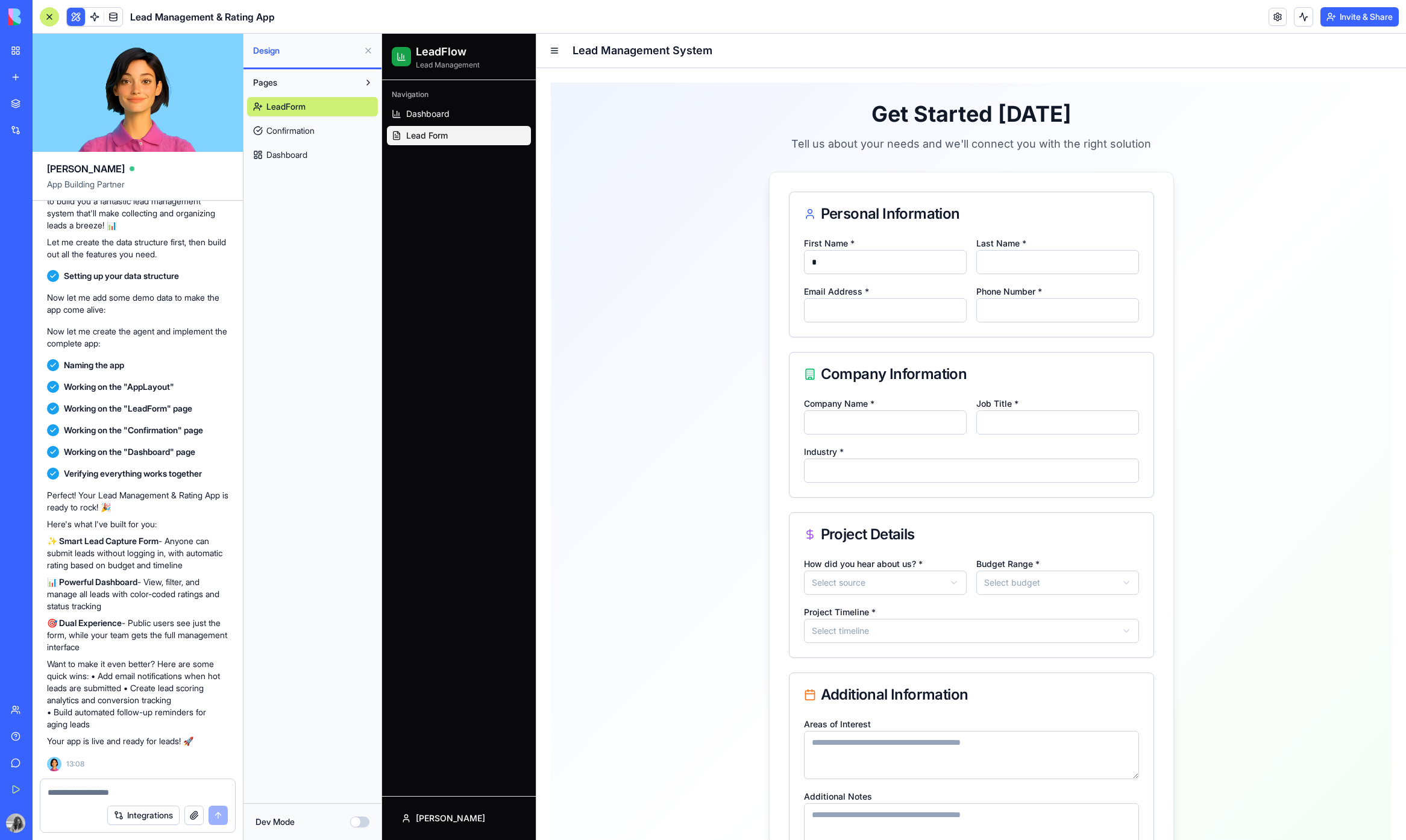
click at [671, 149] on div "**********" at bounding box center [971, 528] width 840 height 890
click at [287, 131] on span "Confirmation" at bounding box center [291, 131] width 48 height 12
